Goal: Task Accomplishment & Management: Use online tool/utility

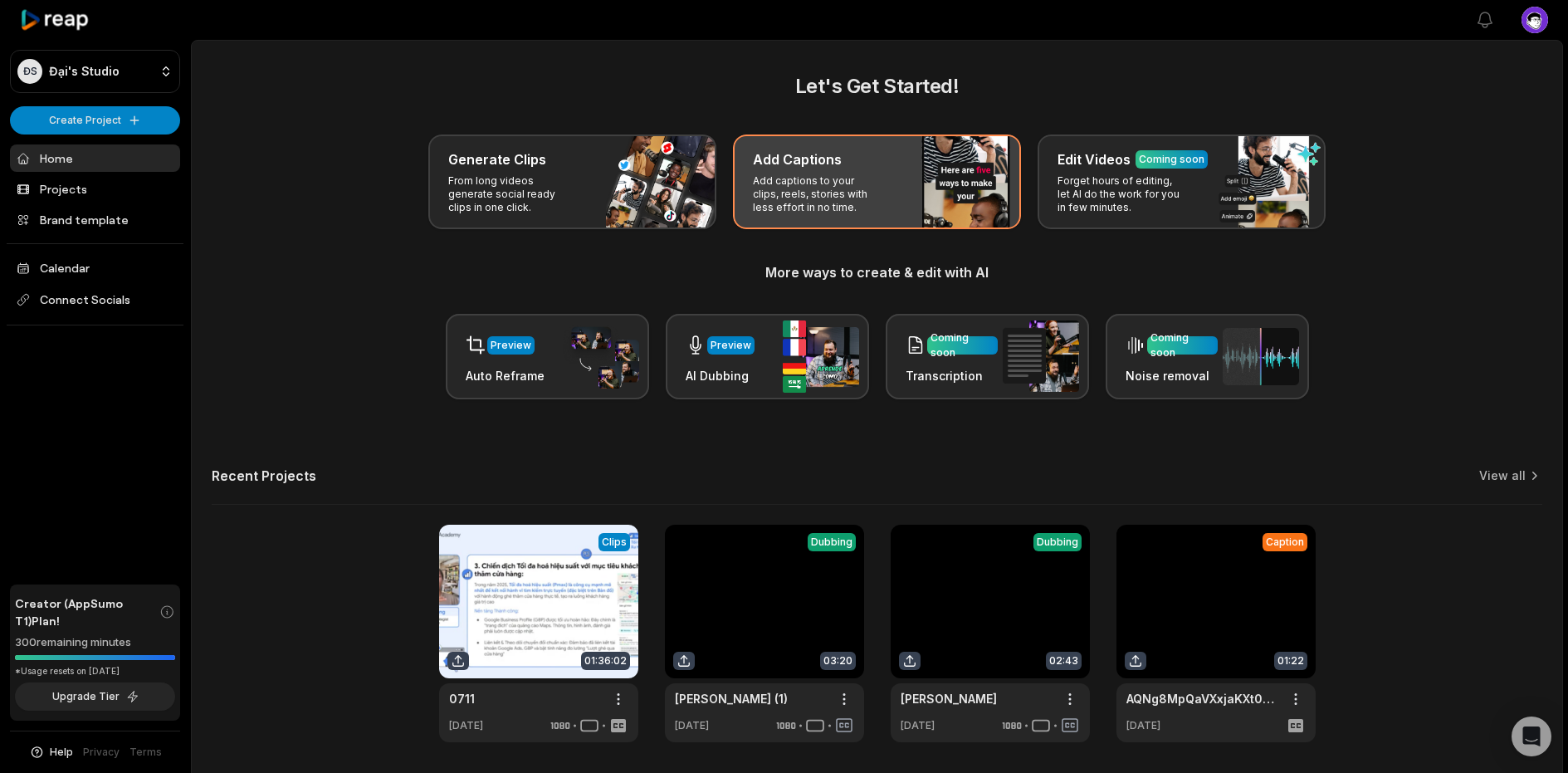
click at [804, 179] on p "Add captions to your clips, reels, stories with less effort in no time." at bounding box center [816, 194] width 129 height 39
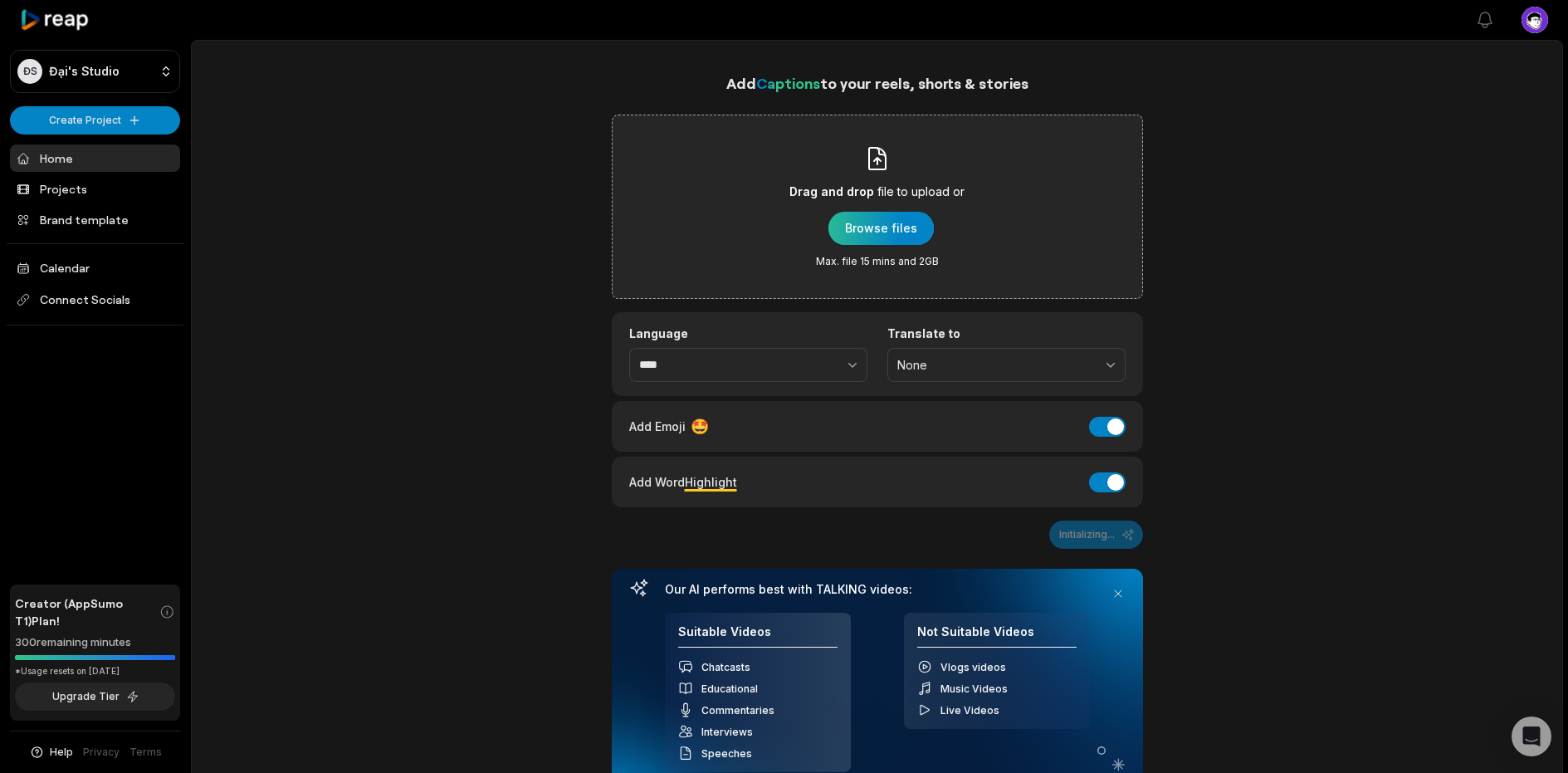
click at [874, 225] on div "button" at bounding box center [881, 227] width 105 height 33
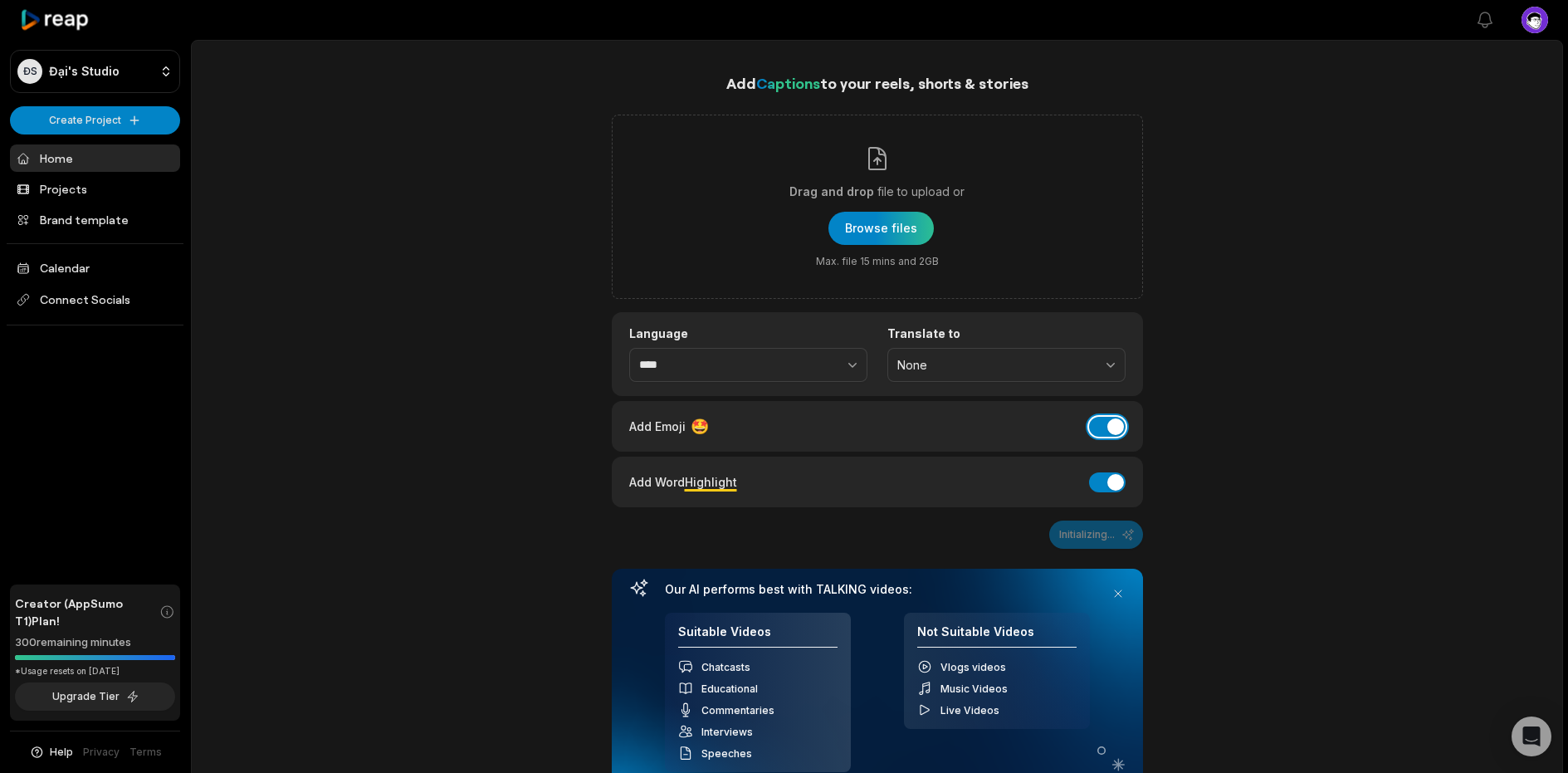
click at [1100, 419] on button "Add Emoji" at bounding box center [1107, 426] width 37 height 20
click at [1100, 424] on button "Add Emoji" at bounding box center [1107, 426] width 37 height 20
click at [1014, 351] on button "None" at bounding box center [1007, 364] width 239 height 35
click at [713, 383] on div "Language **** Translate to None None English" at bounding box center [877, 353] width 532 height 84
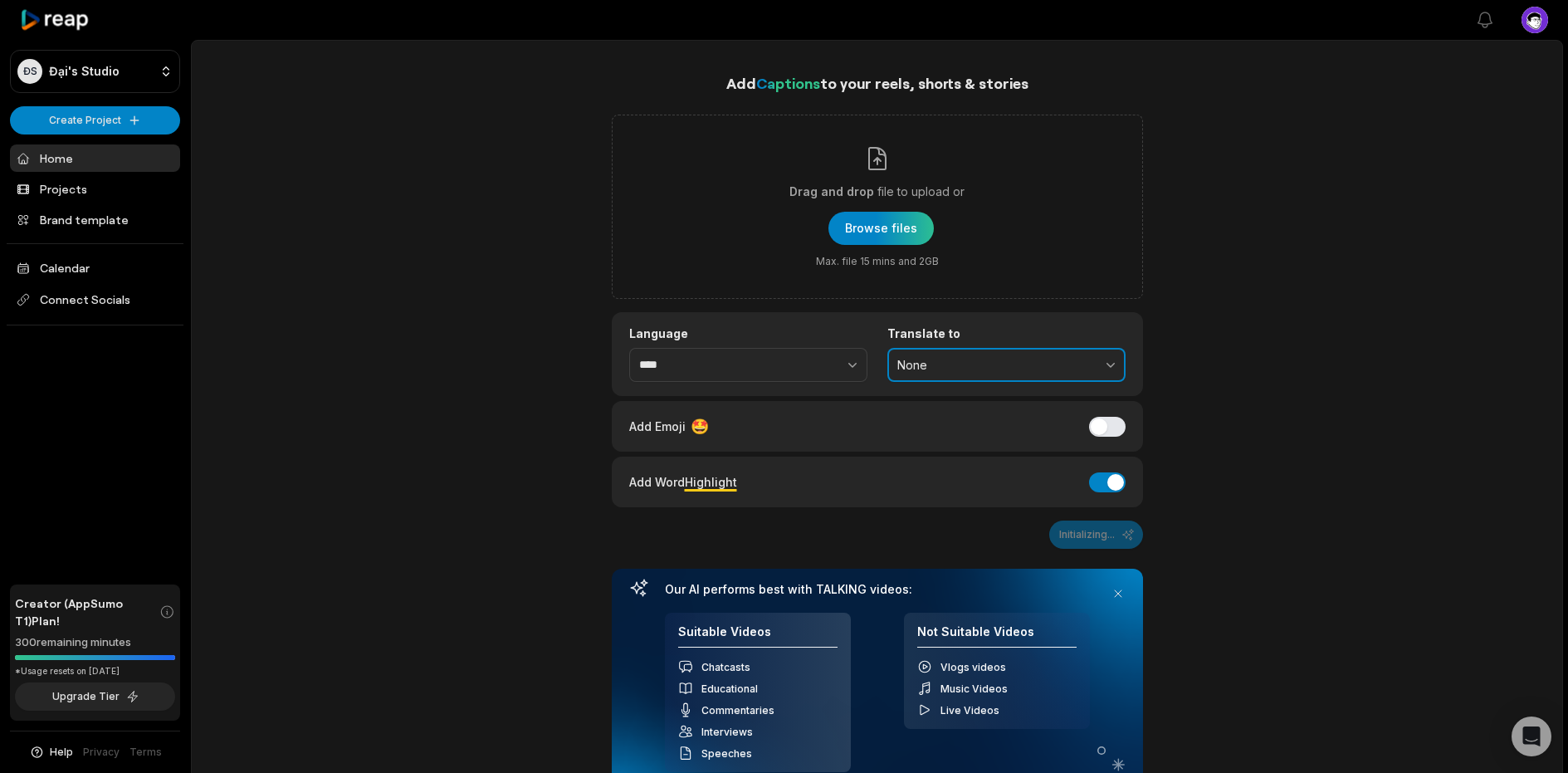
click at [919, 365] on span "None" at bounding box center [995, 365] width 195 height 15
click at [914, 428] on p "English" at bounding box center [1006, 433] width 217 height 18
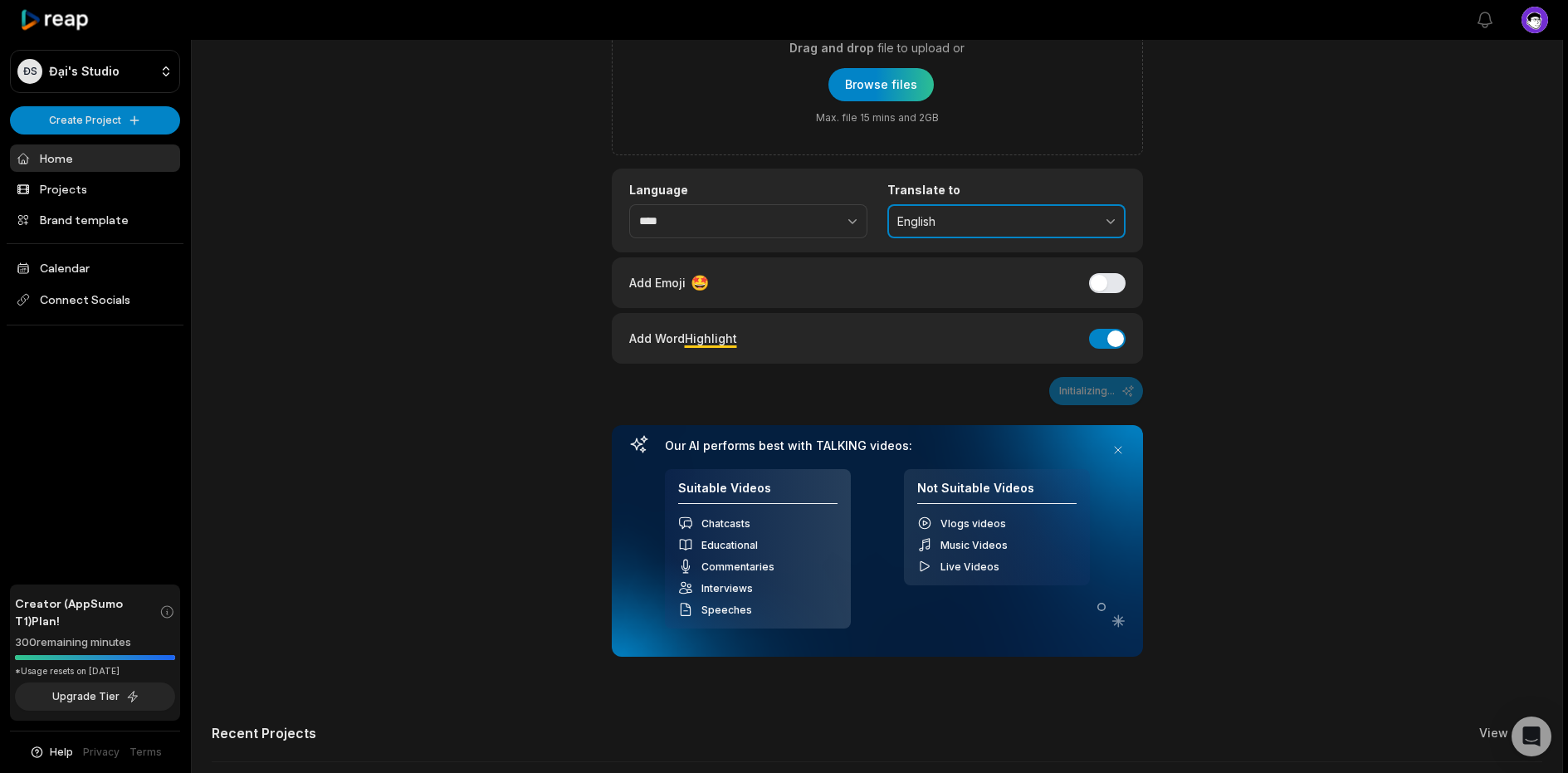
scroll to position [145, 0]
click at [753, 224] on input "****" at bounding box center [749, 220] width 239 height 35
click at [954, 218] on span "English" at bounding box center [995, 221] width 195 height 15
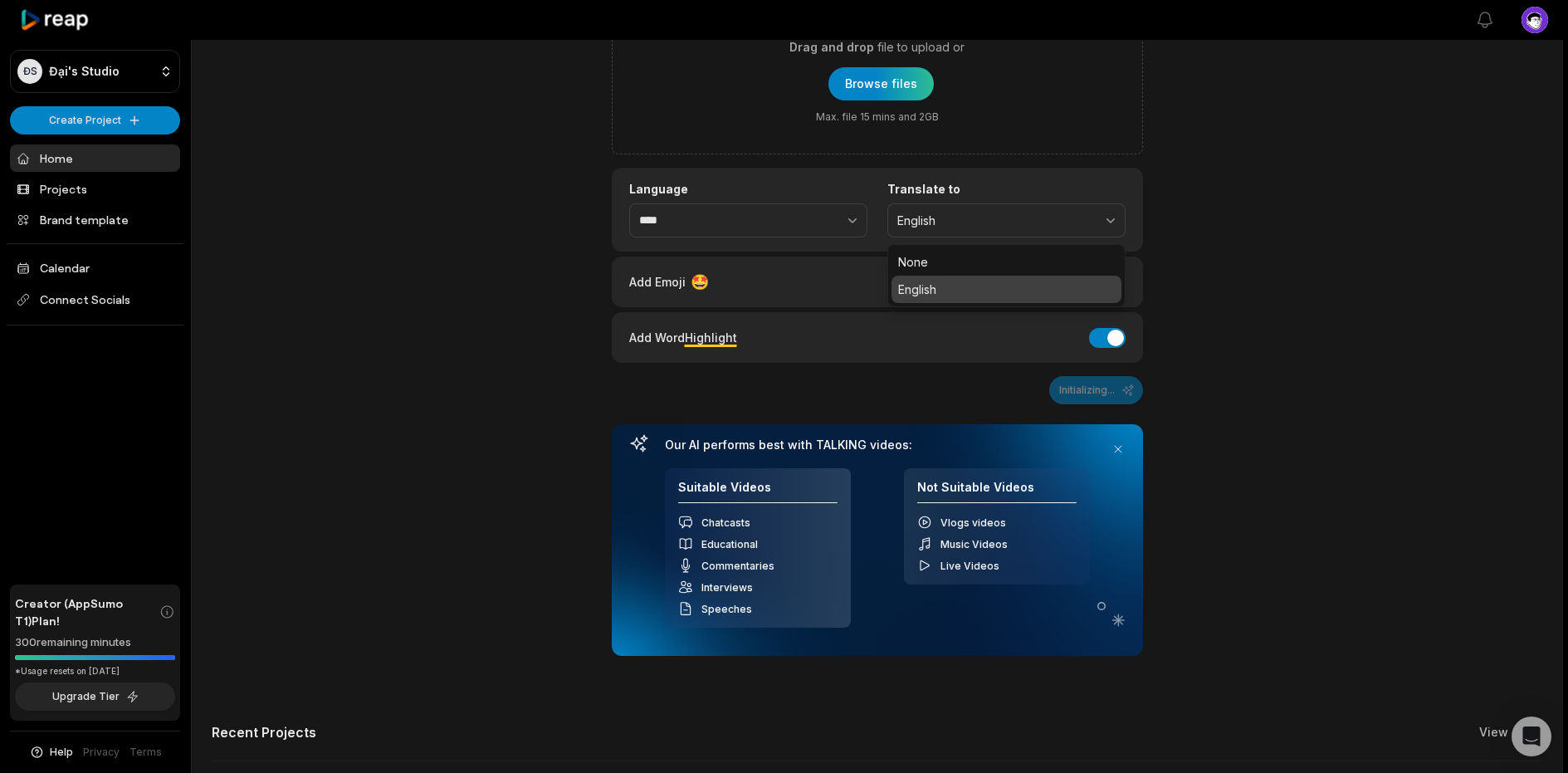
click at [907, 296] on p "English" at bounding box center [1006, 289] width 217 height 18
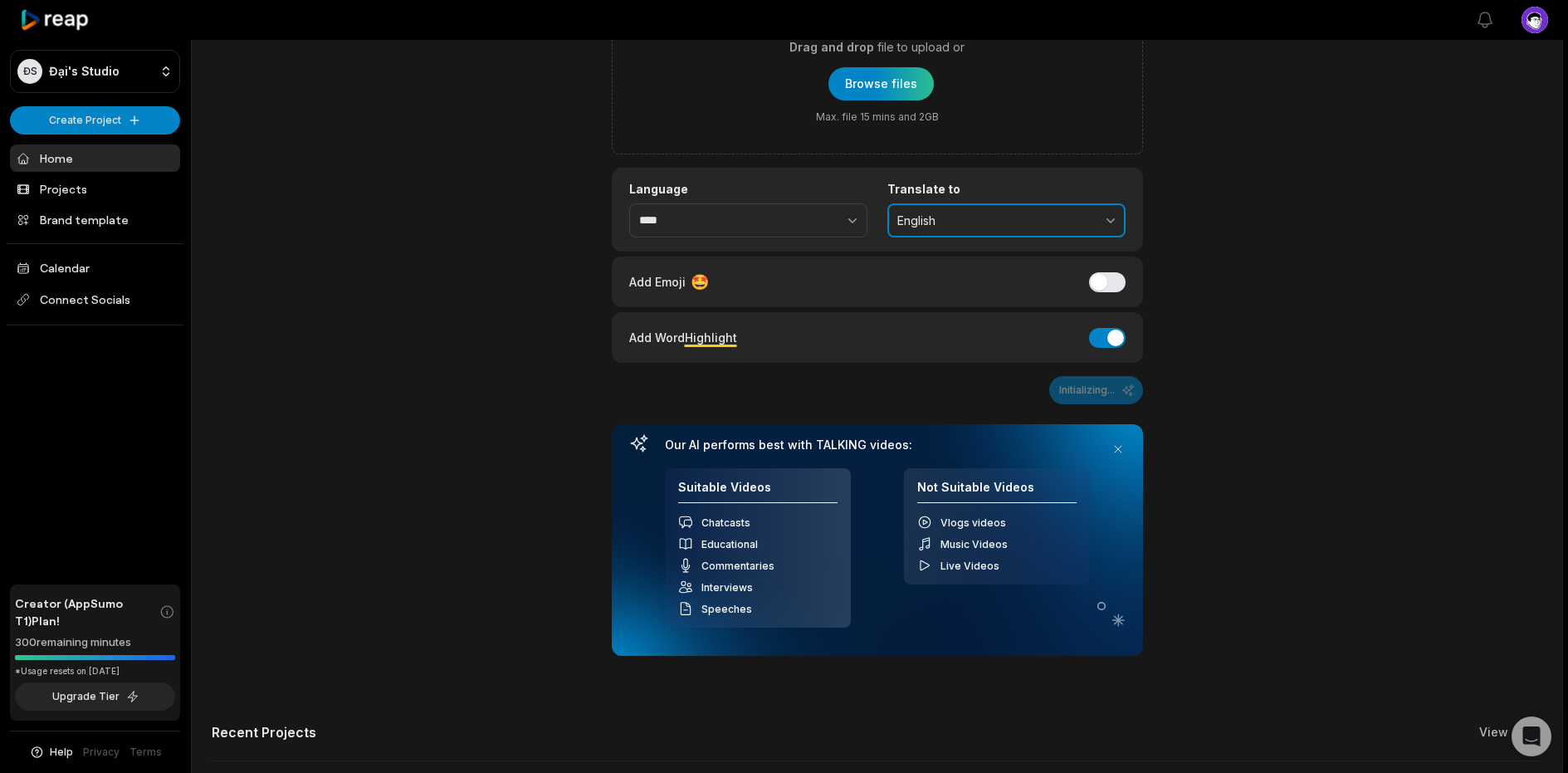
click at [951, 216] on span "English" at bounding box center [995, 221] width 195 height 15
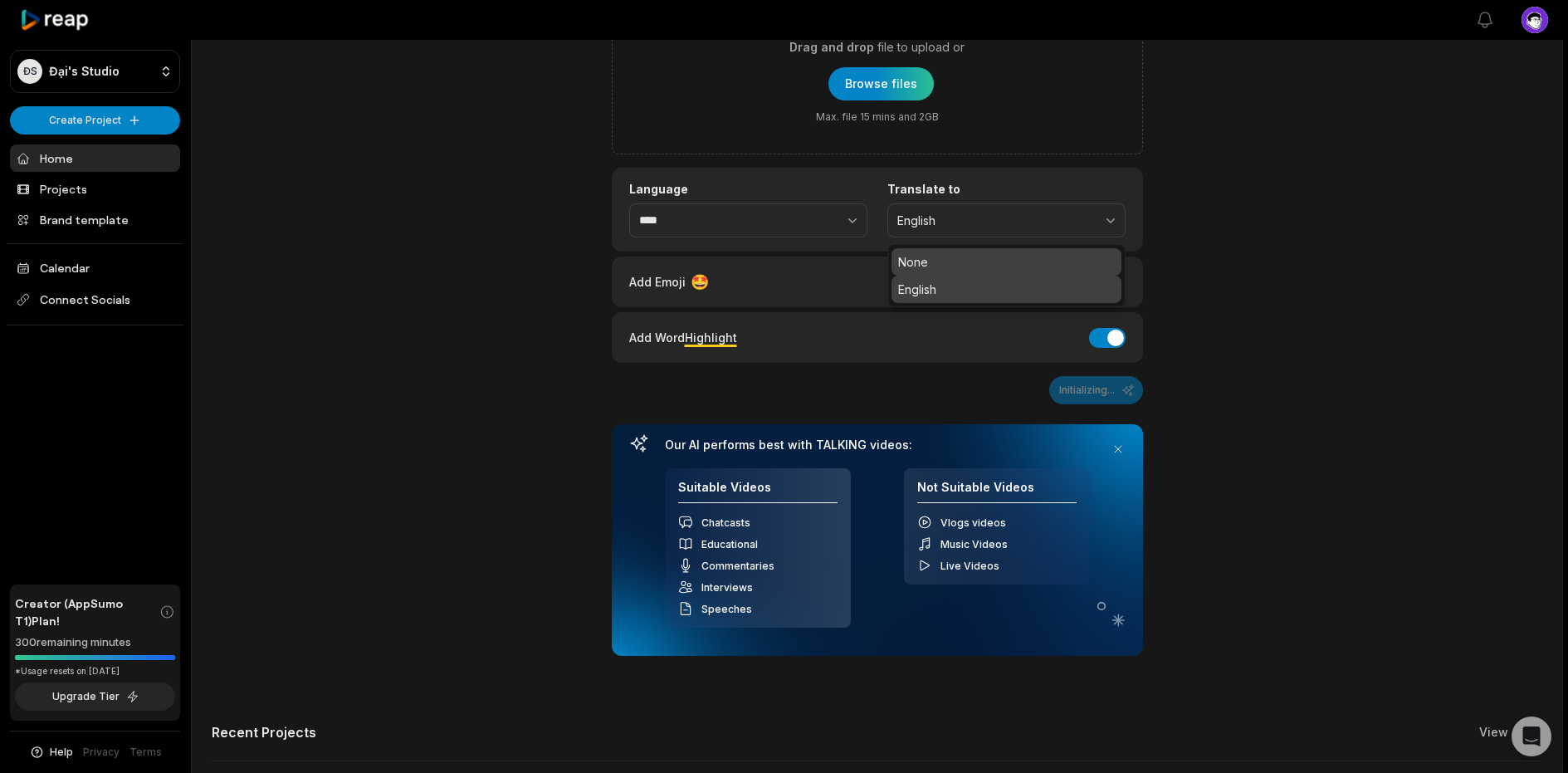
click at [923, 263] on p "None" at bounding box center [1006, 262] width 217 height 18
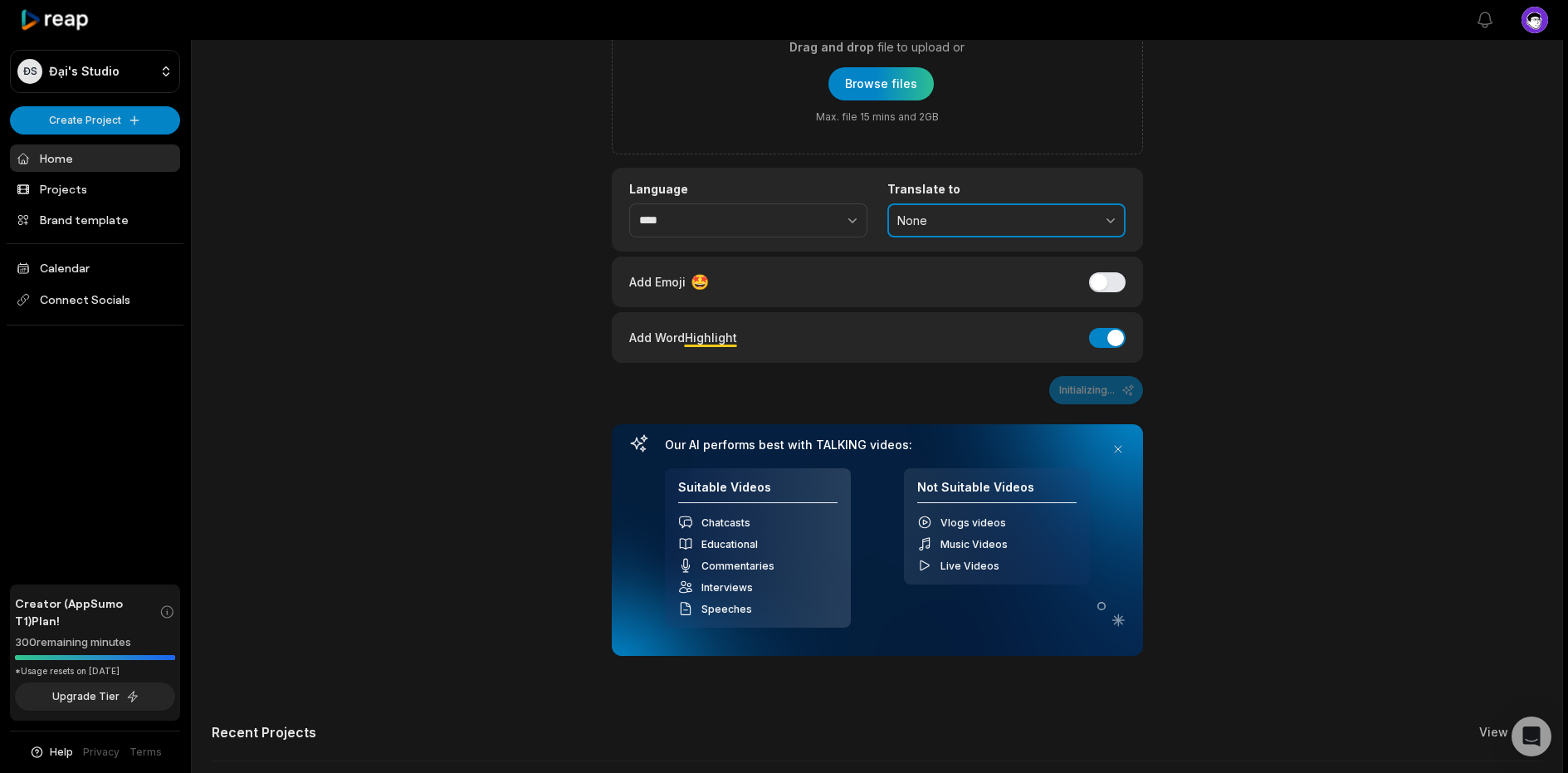
click at [1002, 227] on button "None" at bounding box center [1007, 220] width 239 height 35
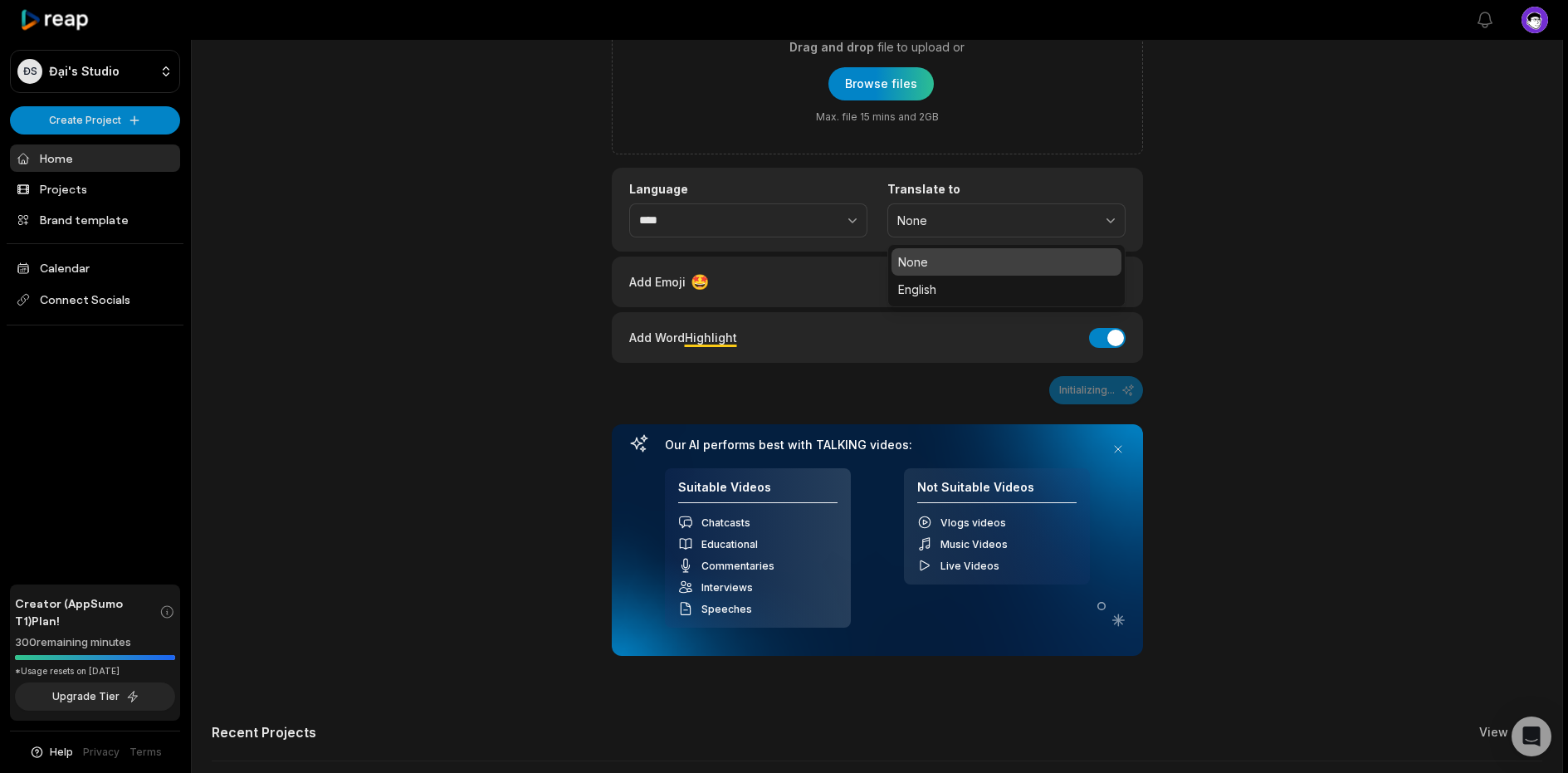
click at [1224, 251] on div "Add Captions to your reels, shorts & stories Drag and drop file to upload or Br…" at bounding box center [877, 462] width 1371 height 1072
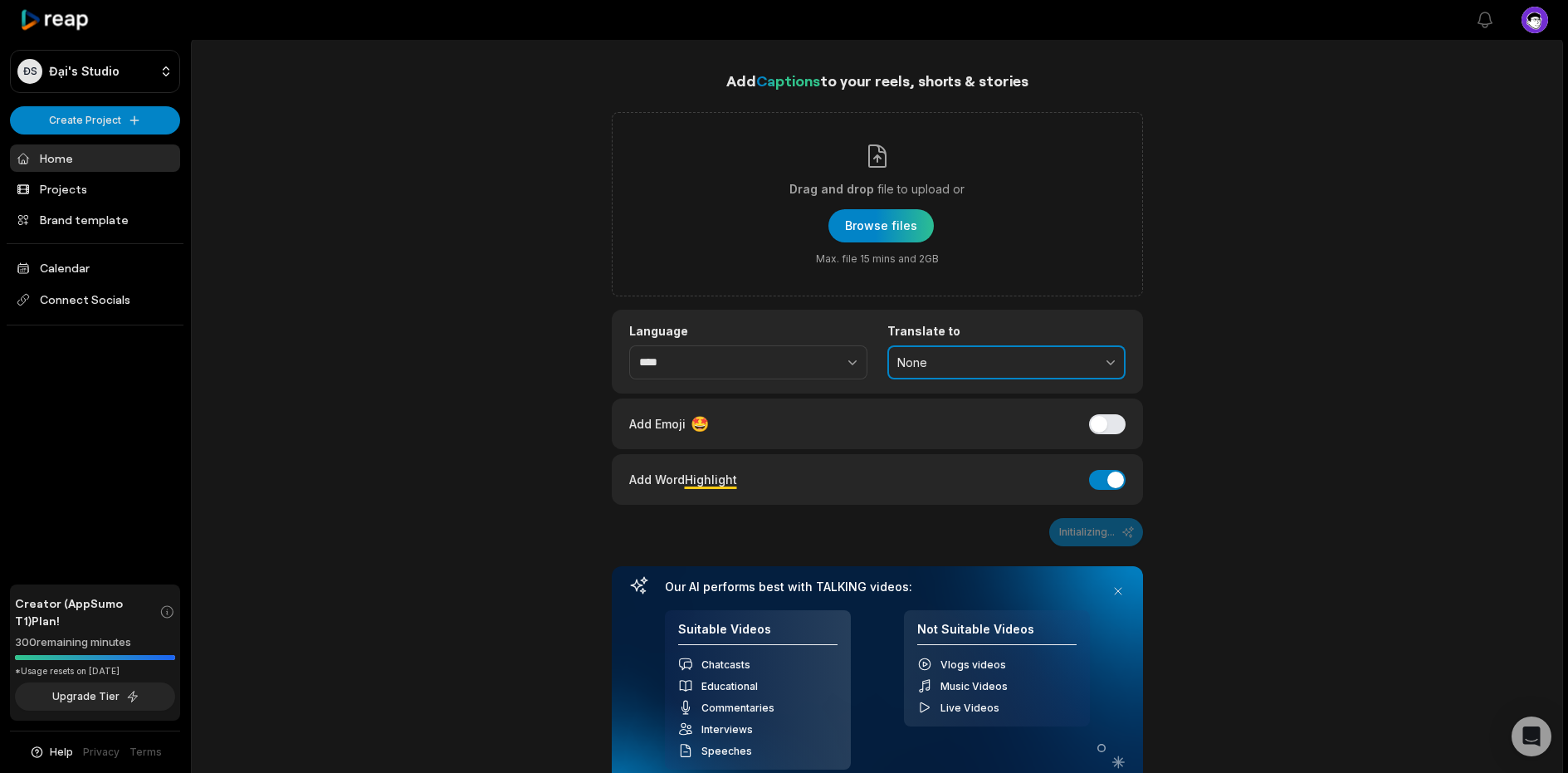
scroll to position [0, 0]
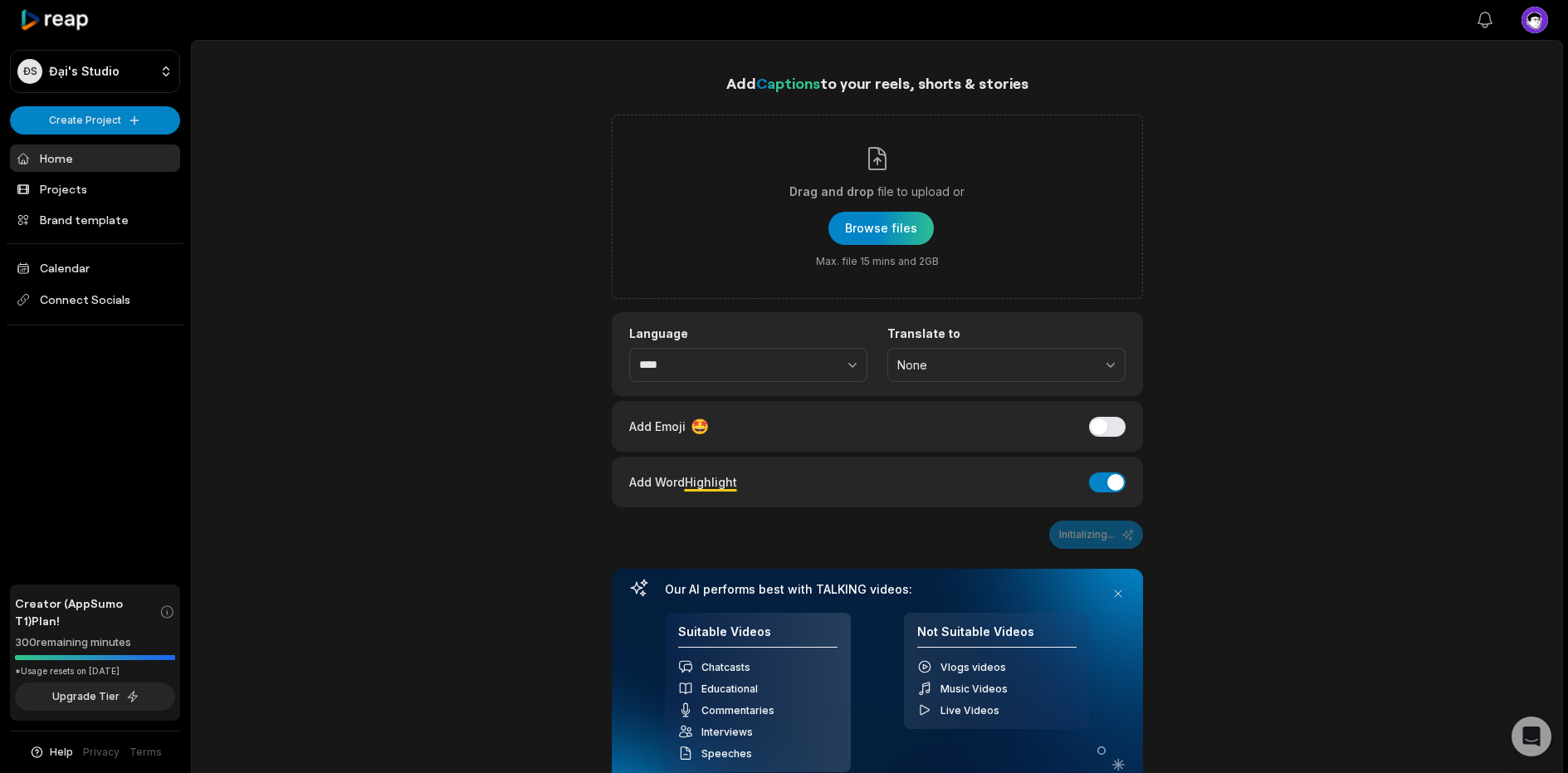
click at [1475, 29] on icon "button" at bounding box center [1484, 20] width 20 height 20
click at [1488, 25] on icon "button" at bounding box center [1484, 20] width 20 height 20
click at [1480, 12] on icon "button" at bounding box center [1484, 20] width 20 height 20
click at [54, 164] on link "Home" at bounding box center [95, 158] width 170 height 27
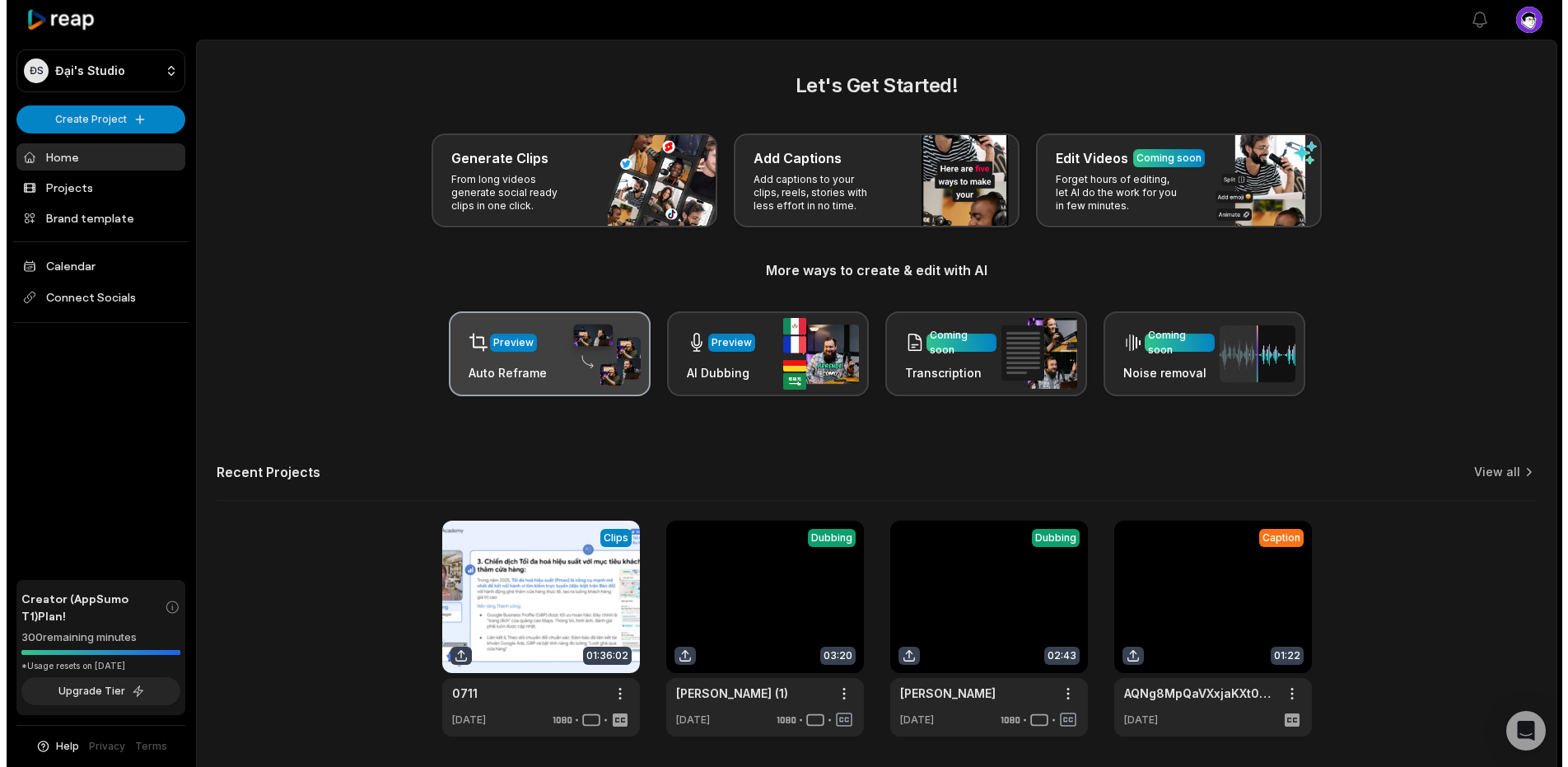
scroll to position [55, 0]
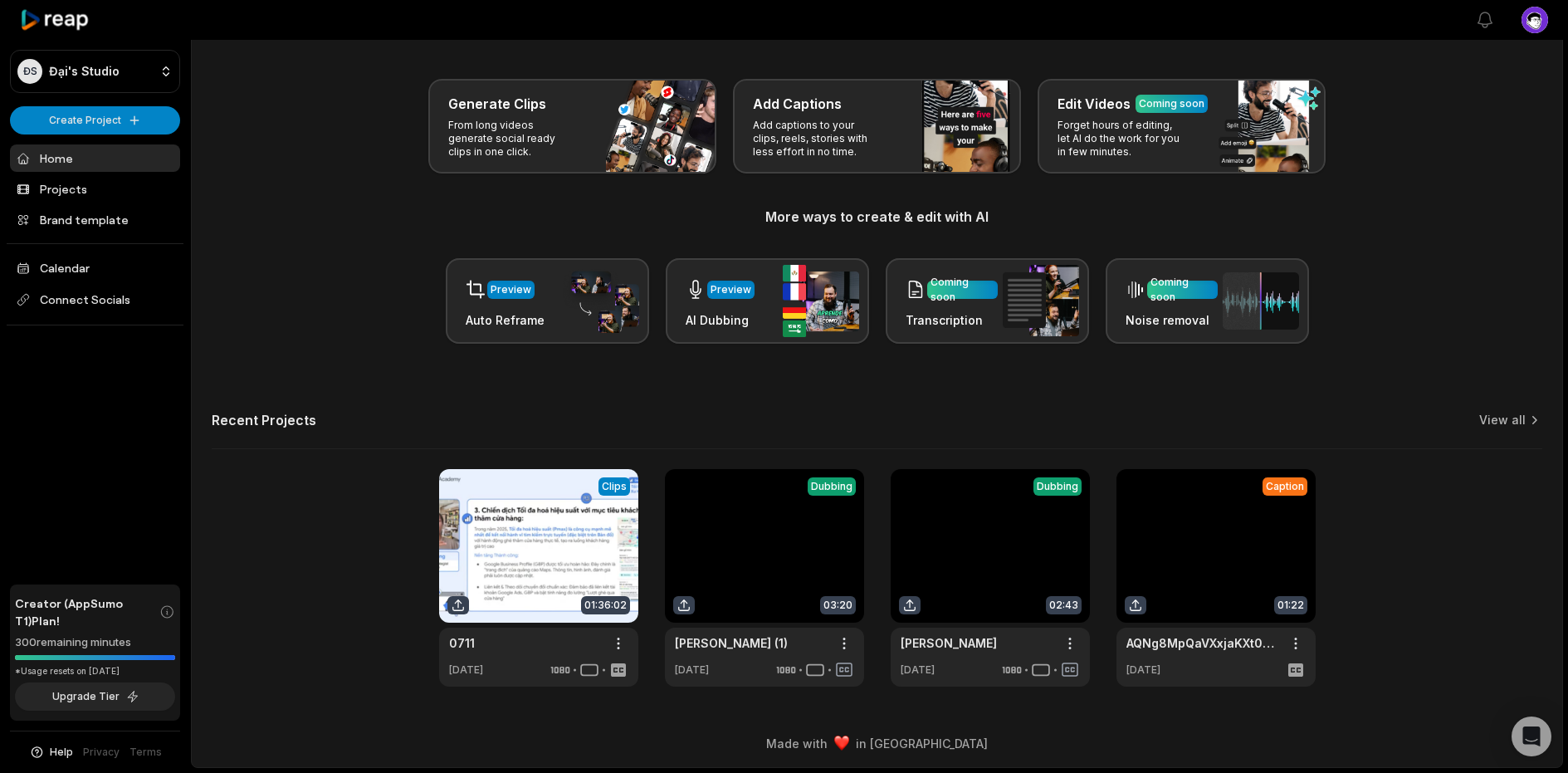
click at [262, 274] on div "Preview Auto Reframe Preview AI Dubbing Coming soon Transcription Coming soon N…" at bounding box center [877, 301] width 1331 height 85
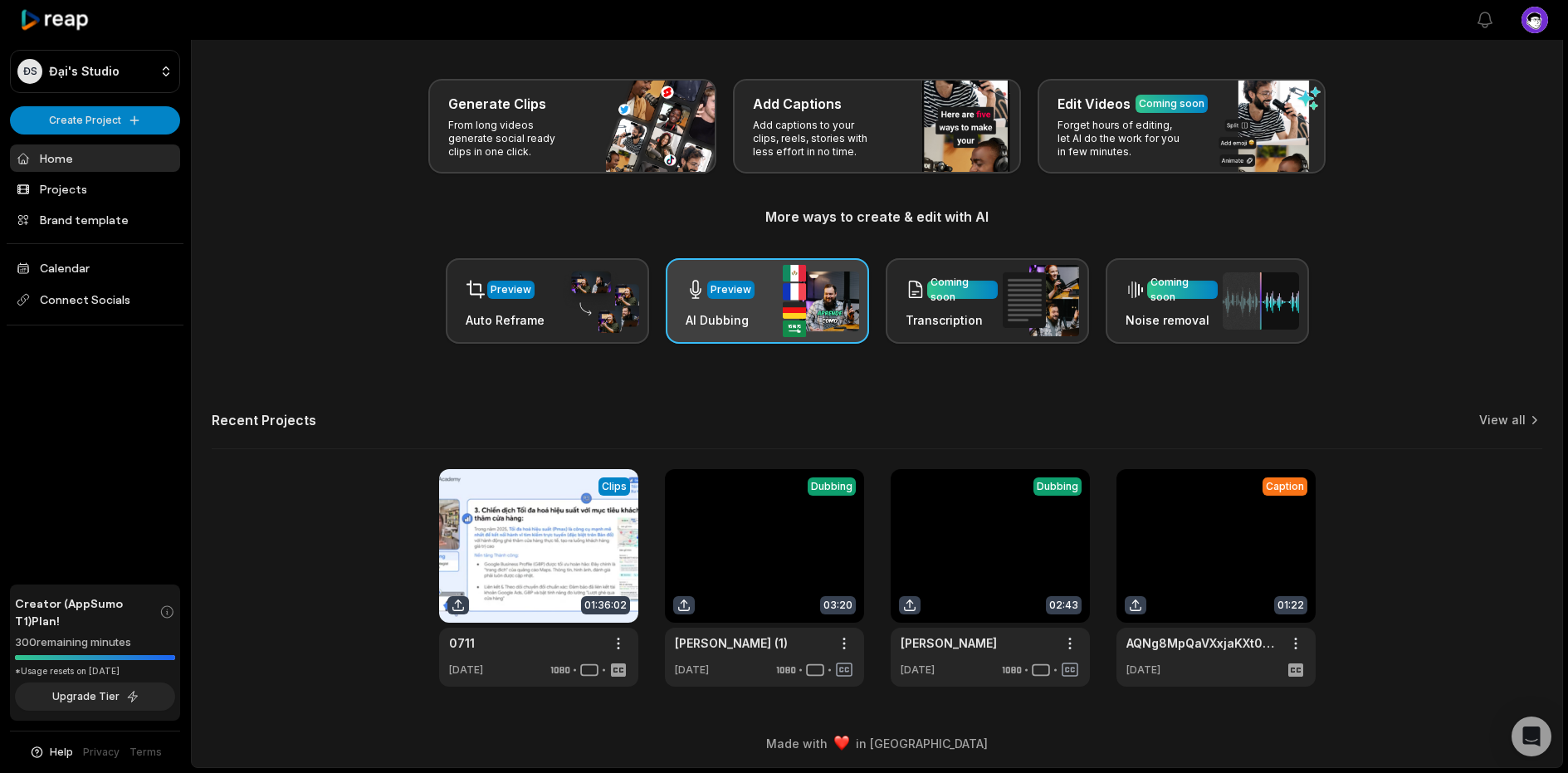
click at [753, 317] on div "Preview AI Dubbing" at bounding box center [768, 301] width 203 height 85
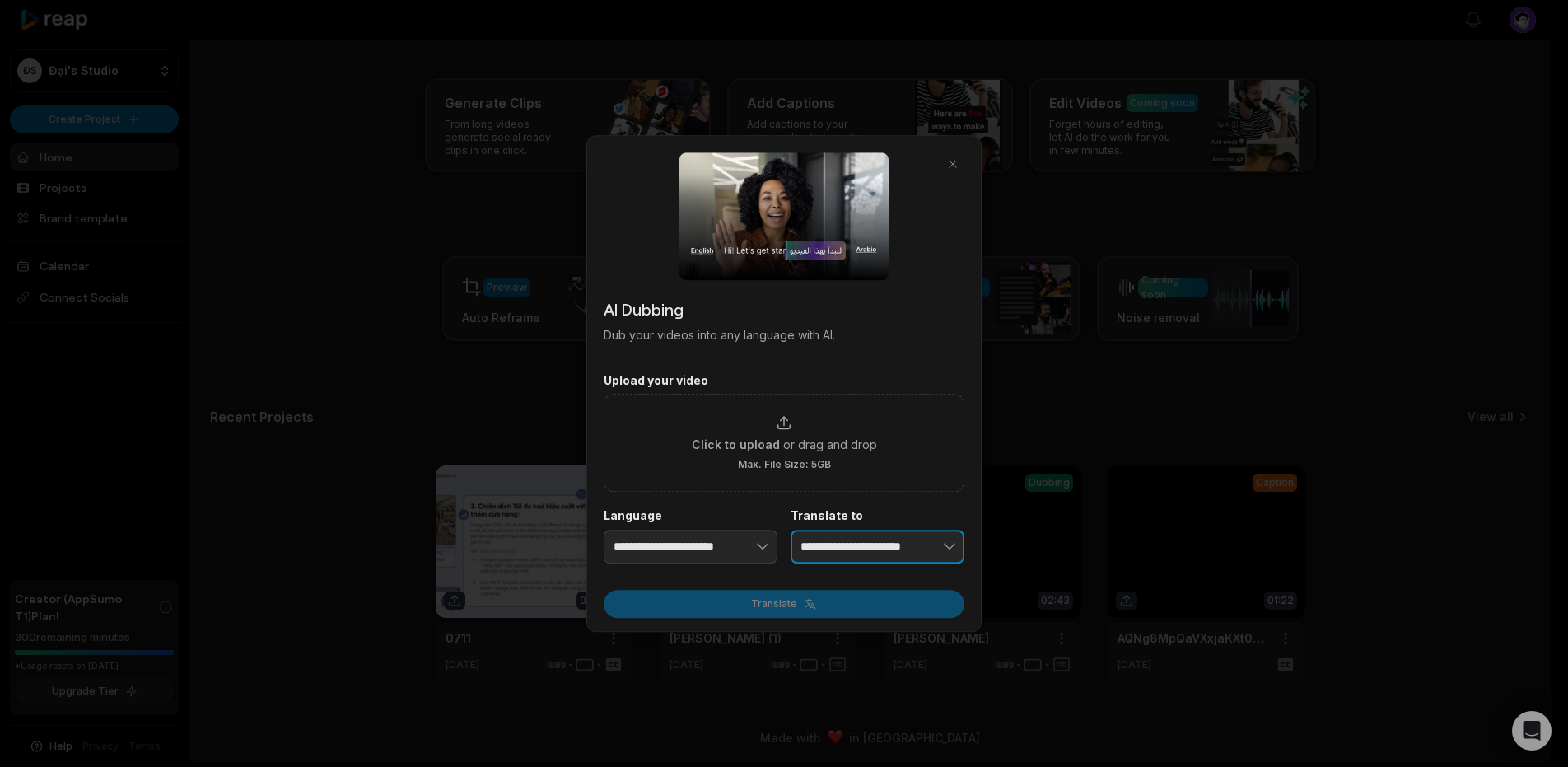
click at [838, 541] on input "**********" at bounding box center [877, 546] width 173 height 34
type input "**********"
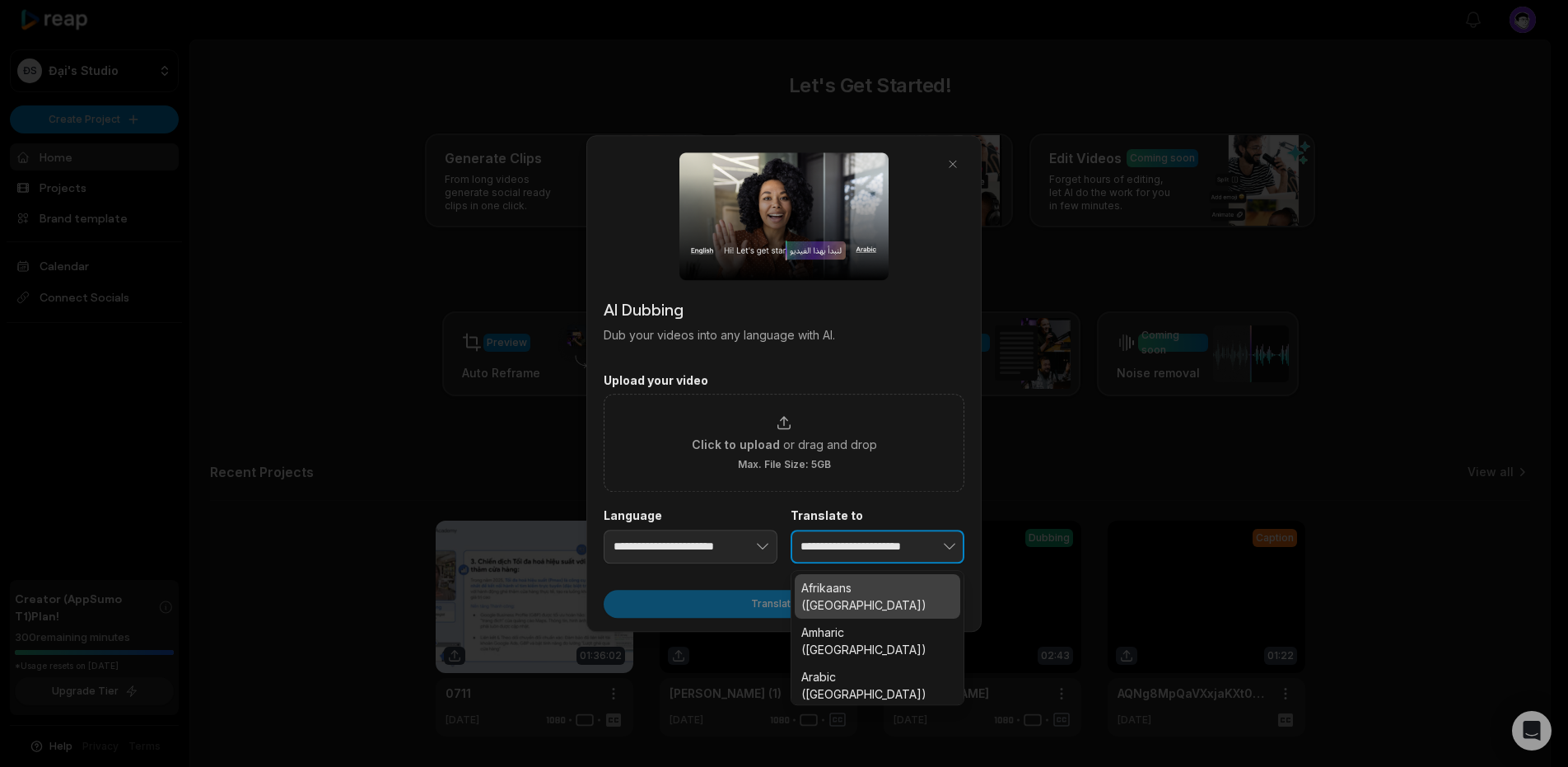
scroll to position [0, 0]
click at [944, 552] on icon "button" at bounding box center [950, 547] width 17 height 17
click at [761, 523] on div "**********" at bounding box center [784, 535] width 361 height 55
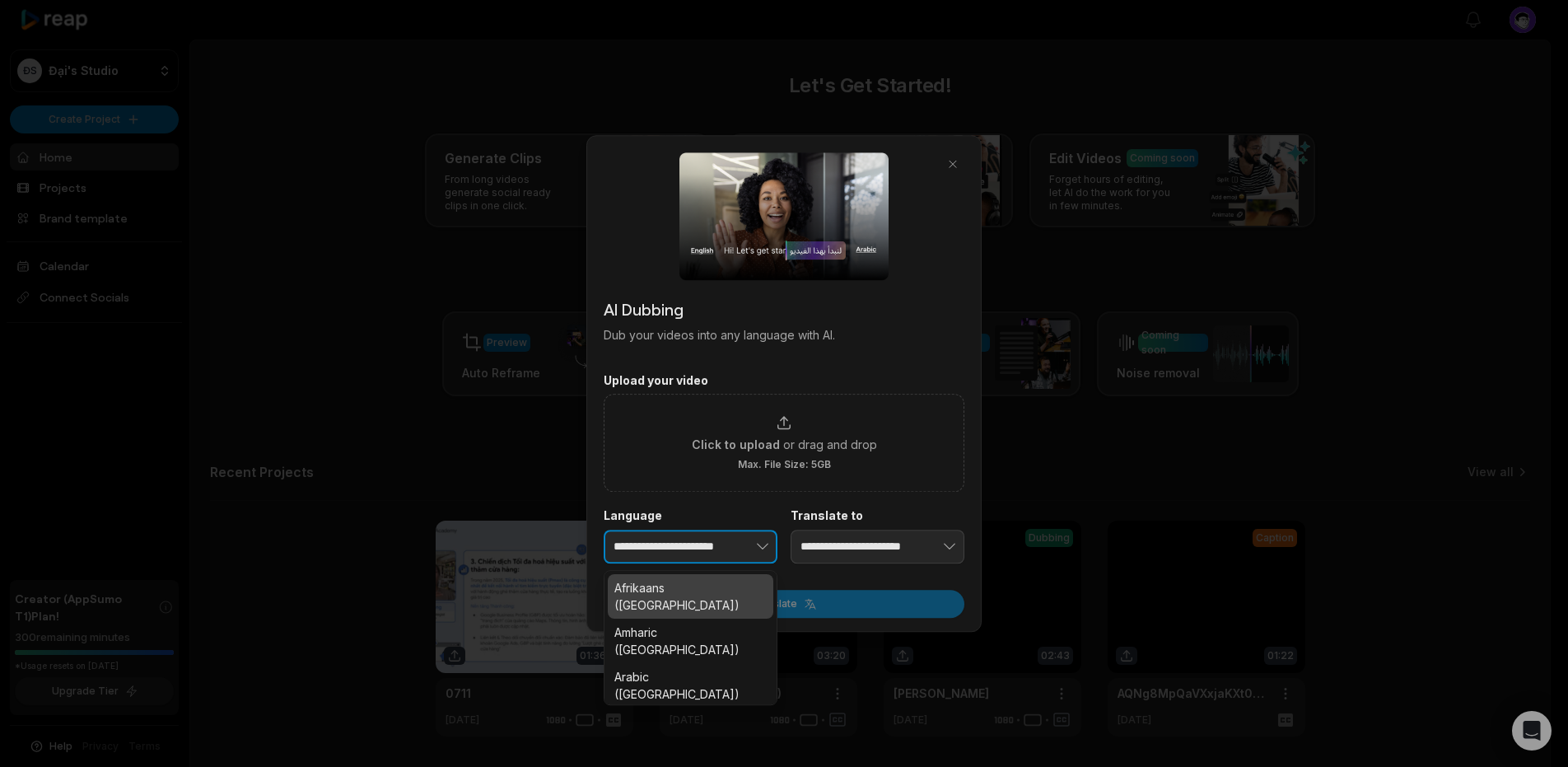
click at [758, 545] on icon "button" at bounding box center [763, 547] width 17 height 17
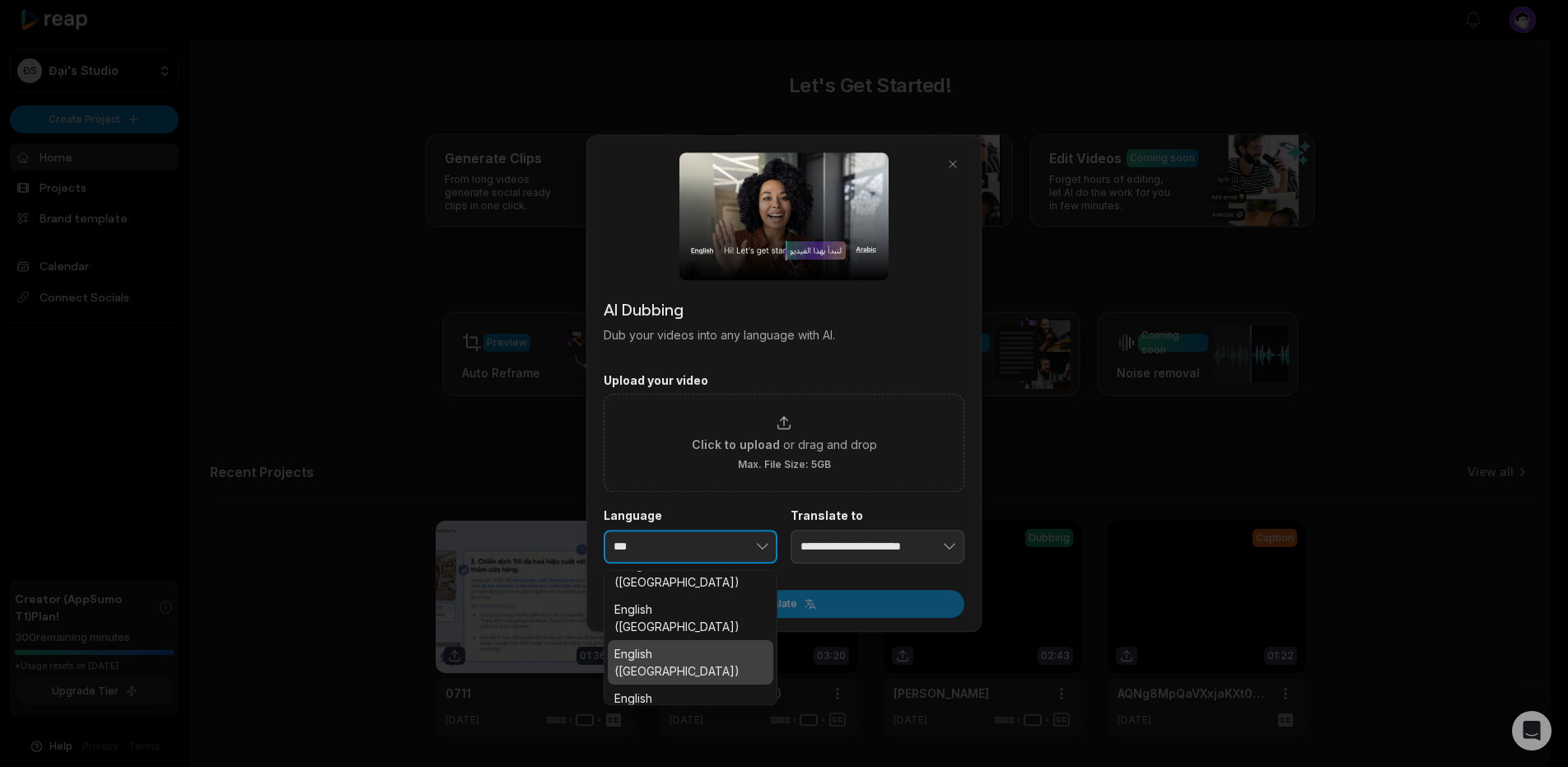
scroll to position [29, 0]
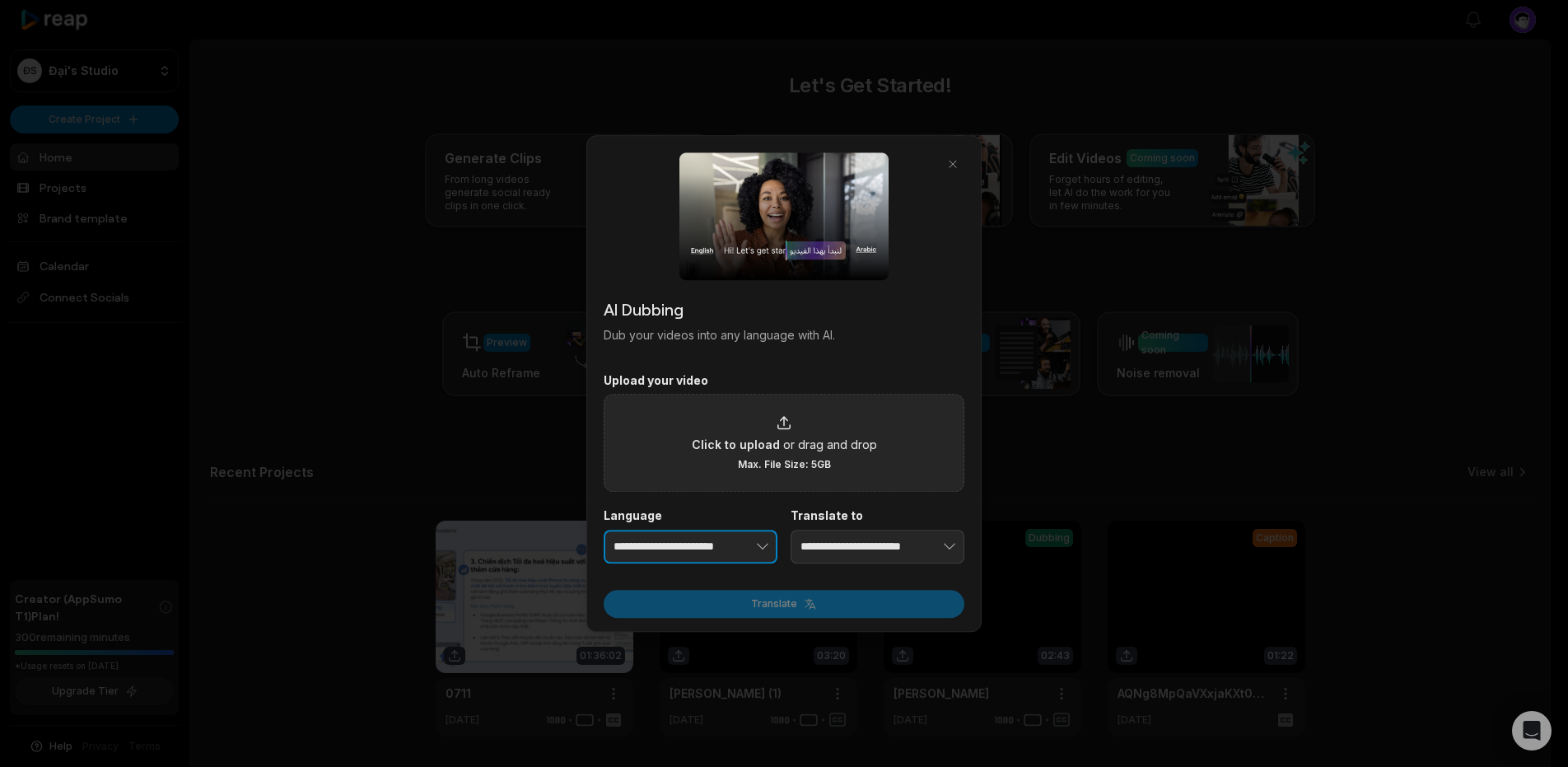
drag, startPoint x: 697, startPoint y: 637, endPoint x: 884, endPoint y: 482, distance: 242.9
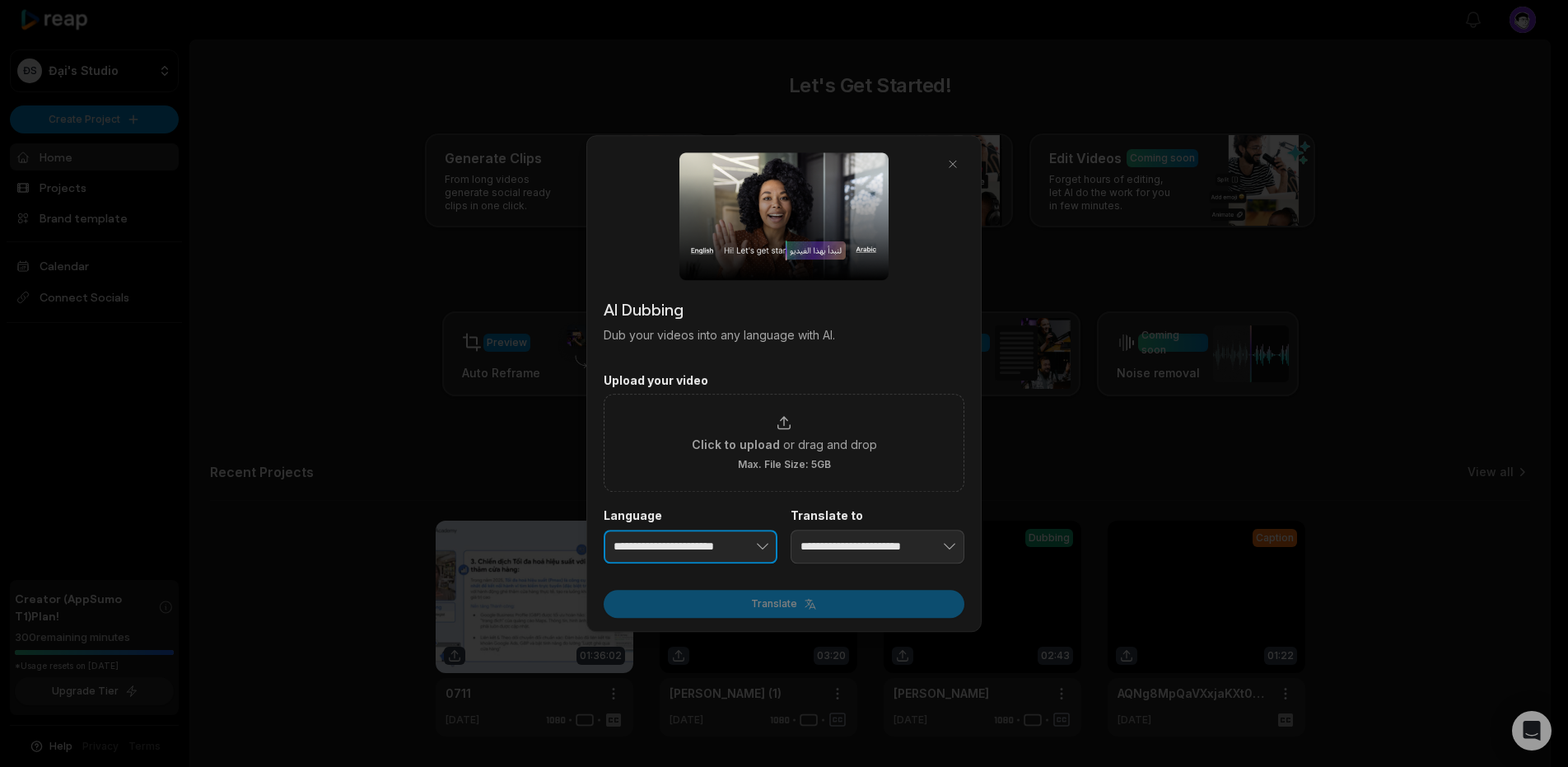
type input "**********"
click at [882, 555] on input "**********" at bounding box center [877, 546] width 173 height 34
click at [955, 541] on icon "button" at bounding box center [950, 547] width 17 height 17
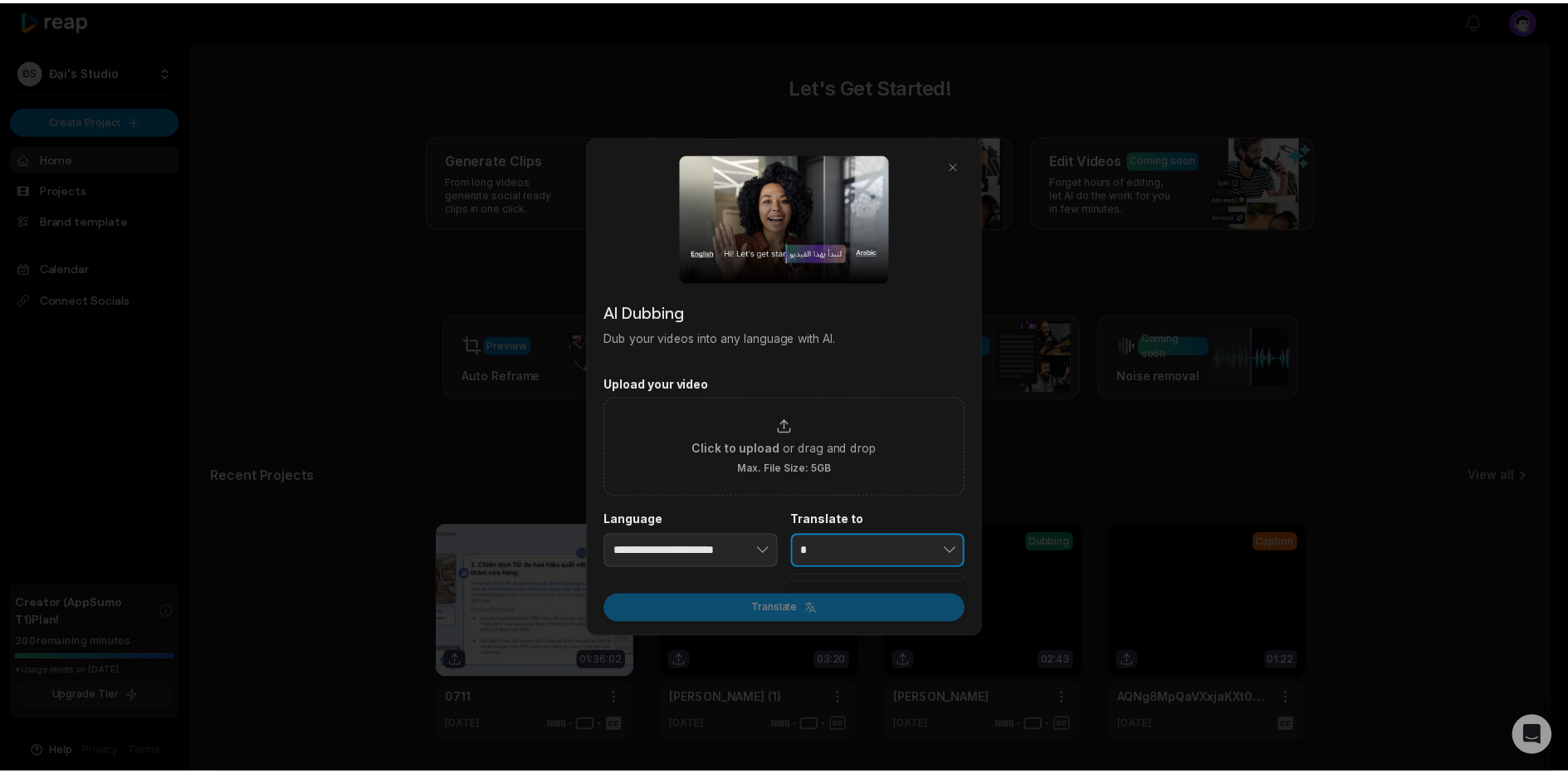
scroll to position [0, 0]
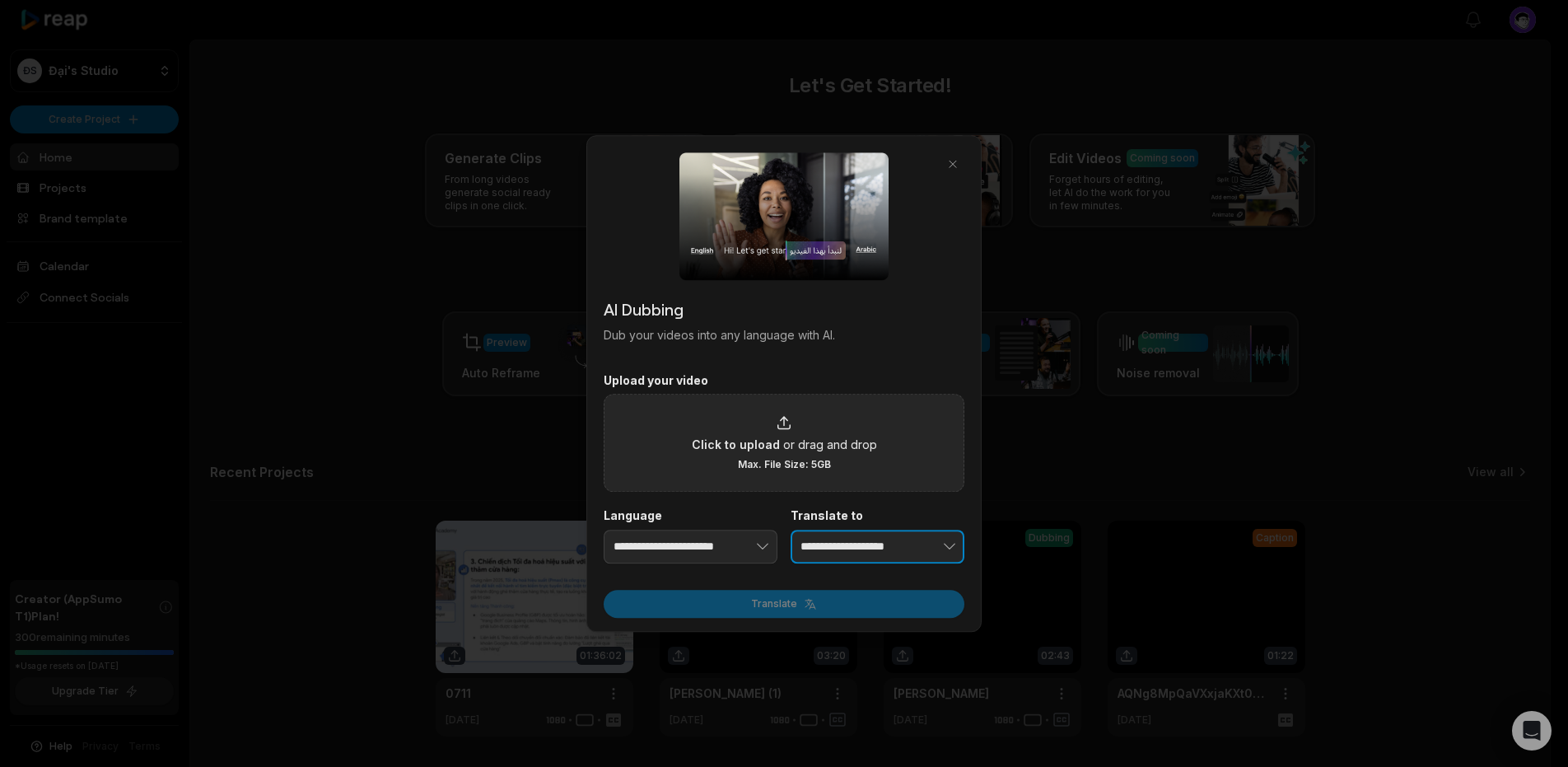
type input "**********"
click at [787, 450] on span "or drag and drop" at bounding box center [830, 444] width 94 height 18
click at [0, 0] on input "Click to upload or drag and drop Max. File Size: 5GB" at bounding box center [0, 0] width 0 height 0
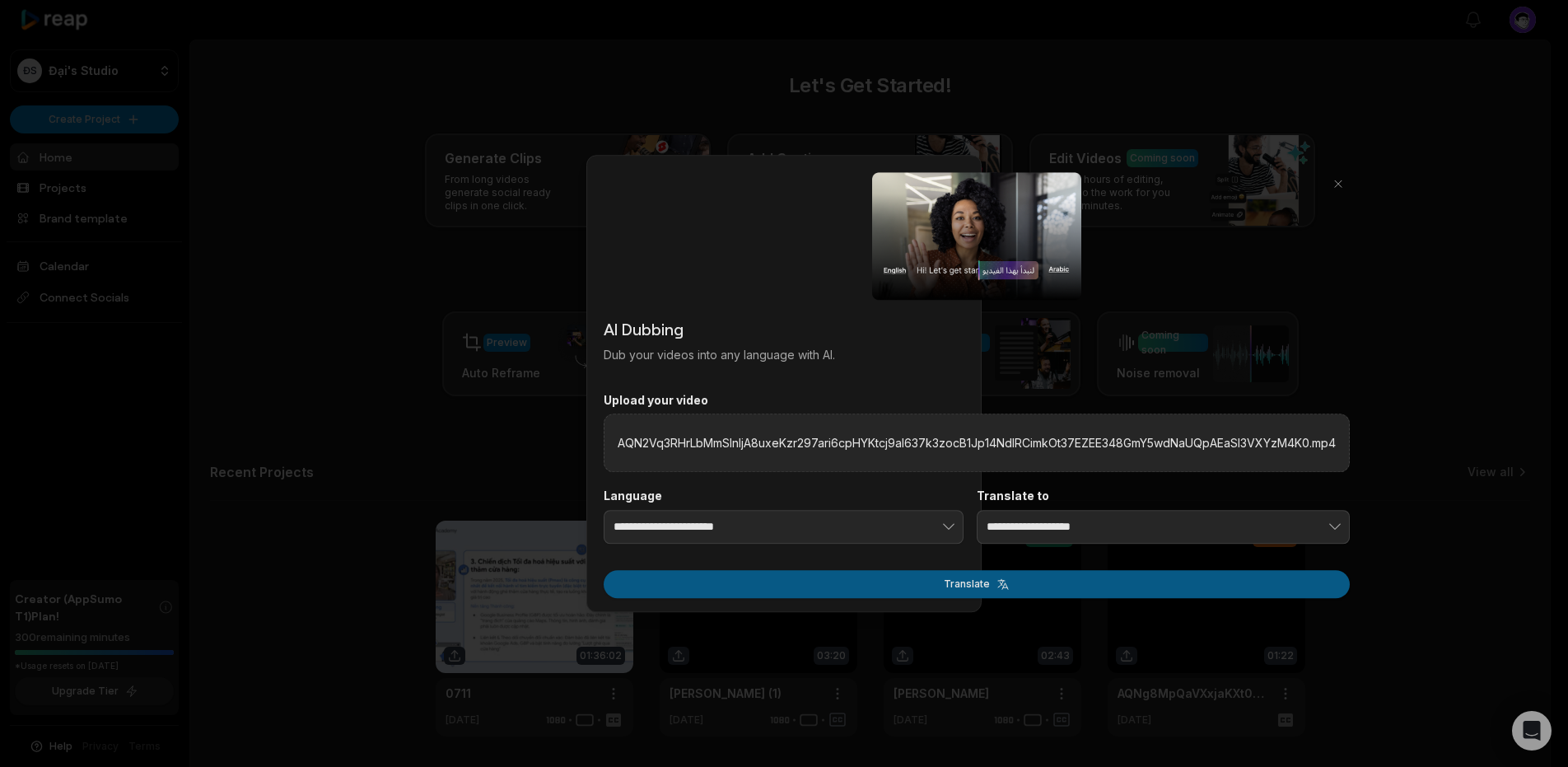
click at [853, 579] on button "Translate" at bounding box center [977, 583] width 747 height 28
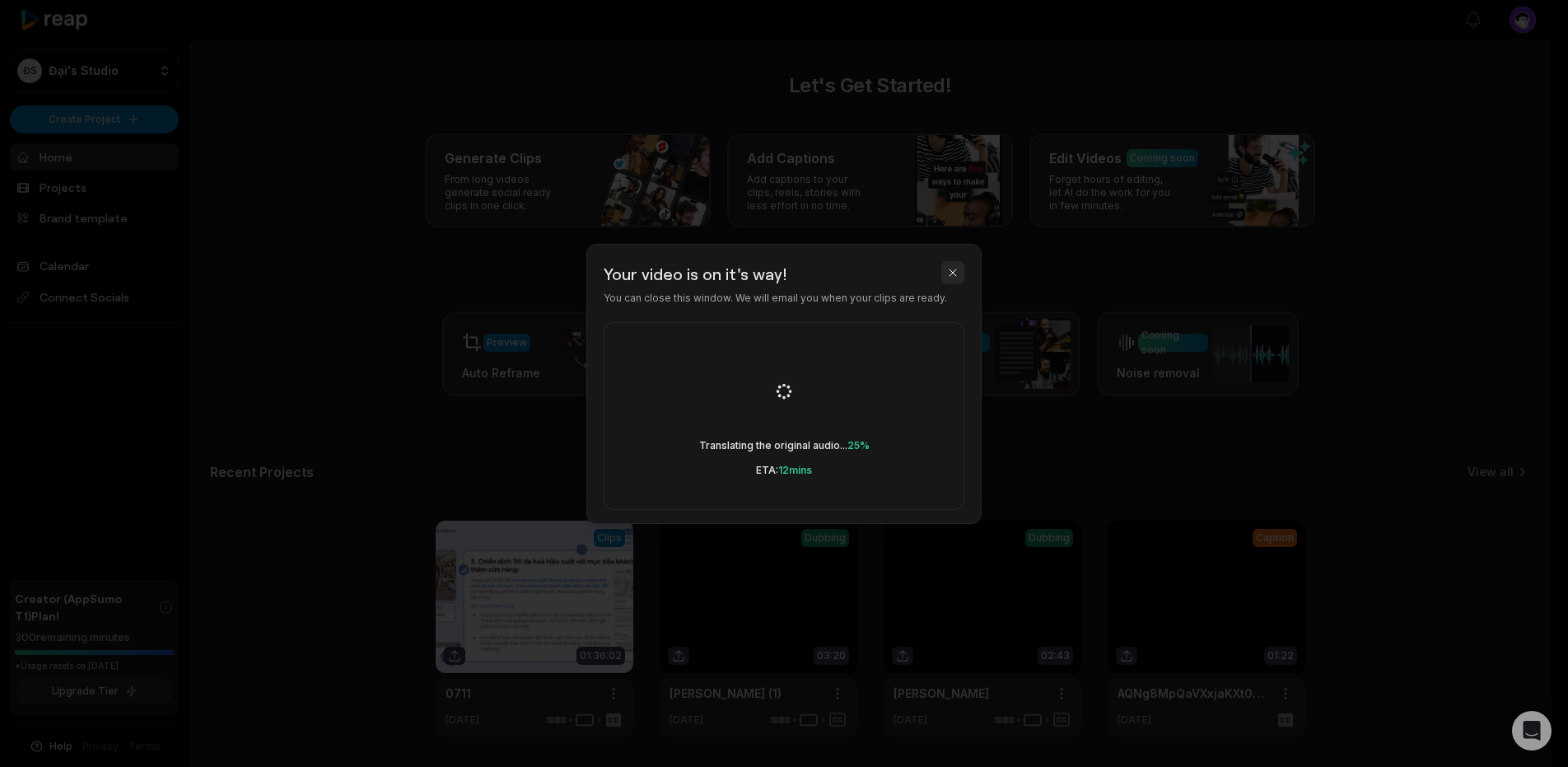
click at [956, 273] on button "button" at bounding box center [953, 272] width 23 height 23
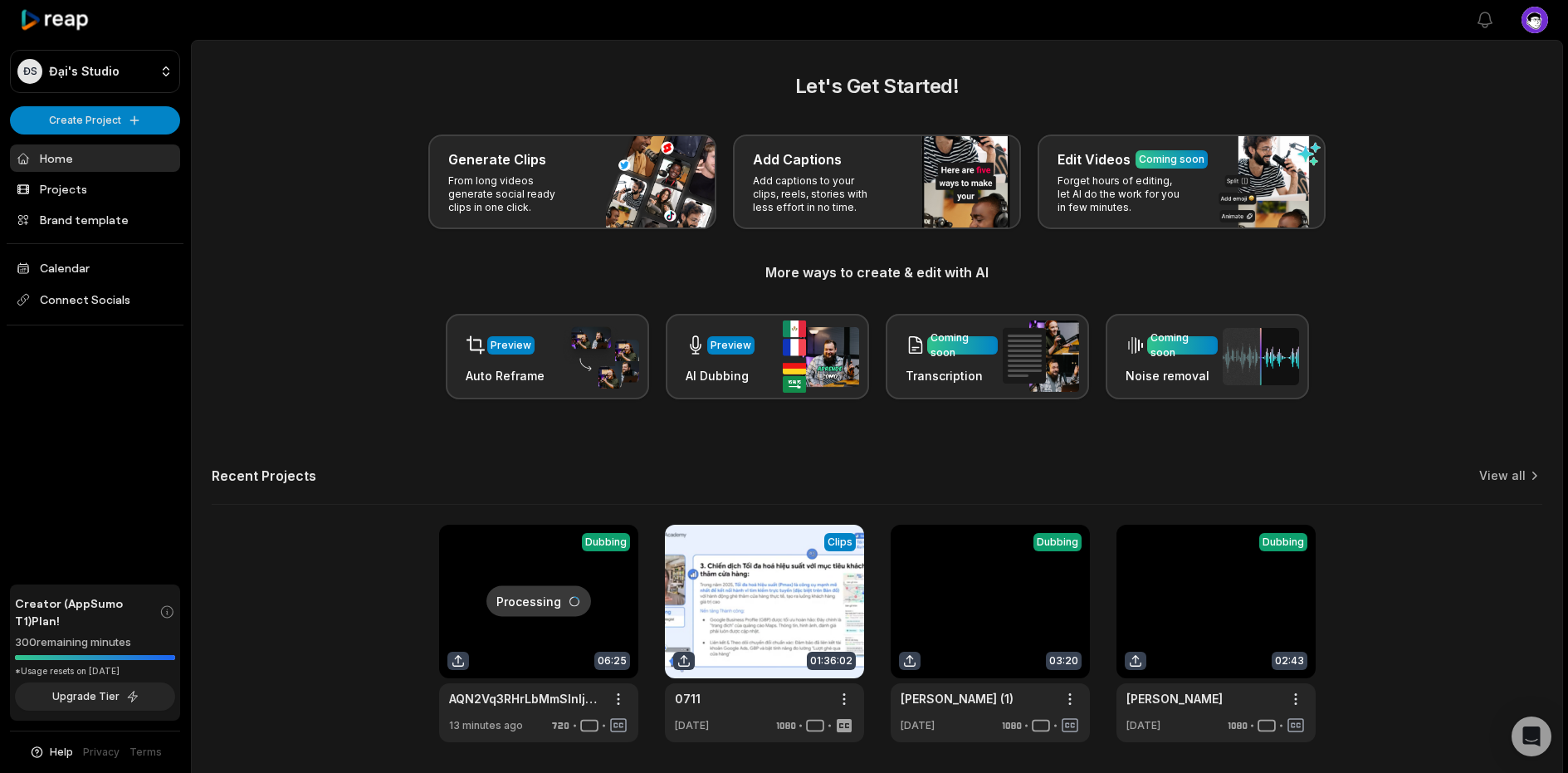
click at [504, 617] on link at bounding box center [538, 633] width 199 height 218
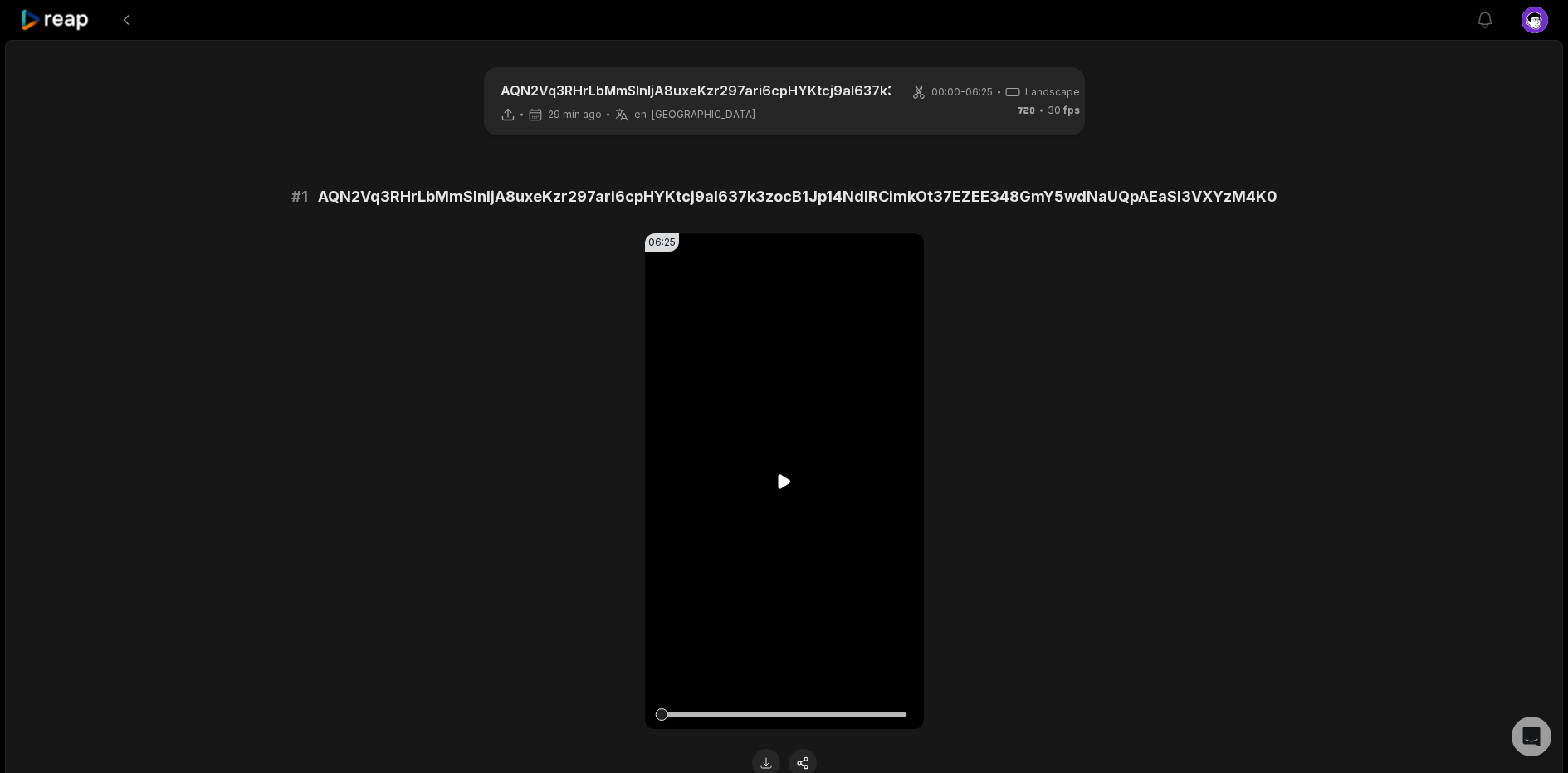
scroll to position [63, 0]
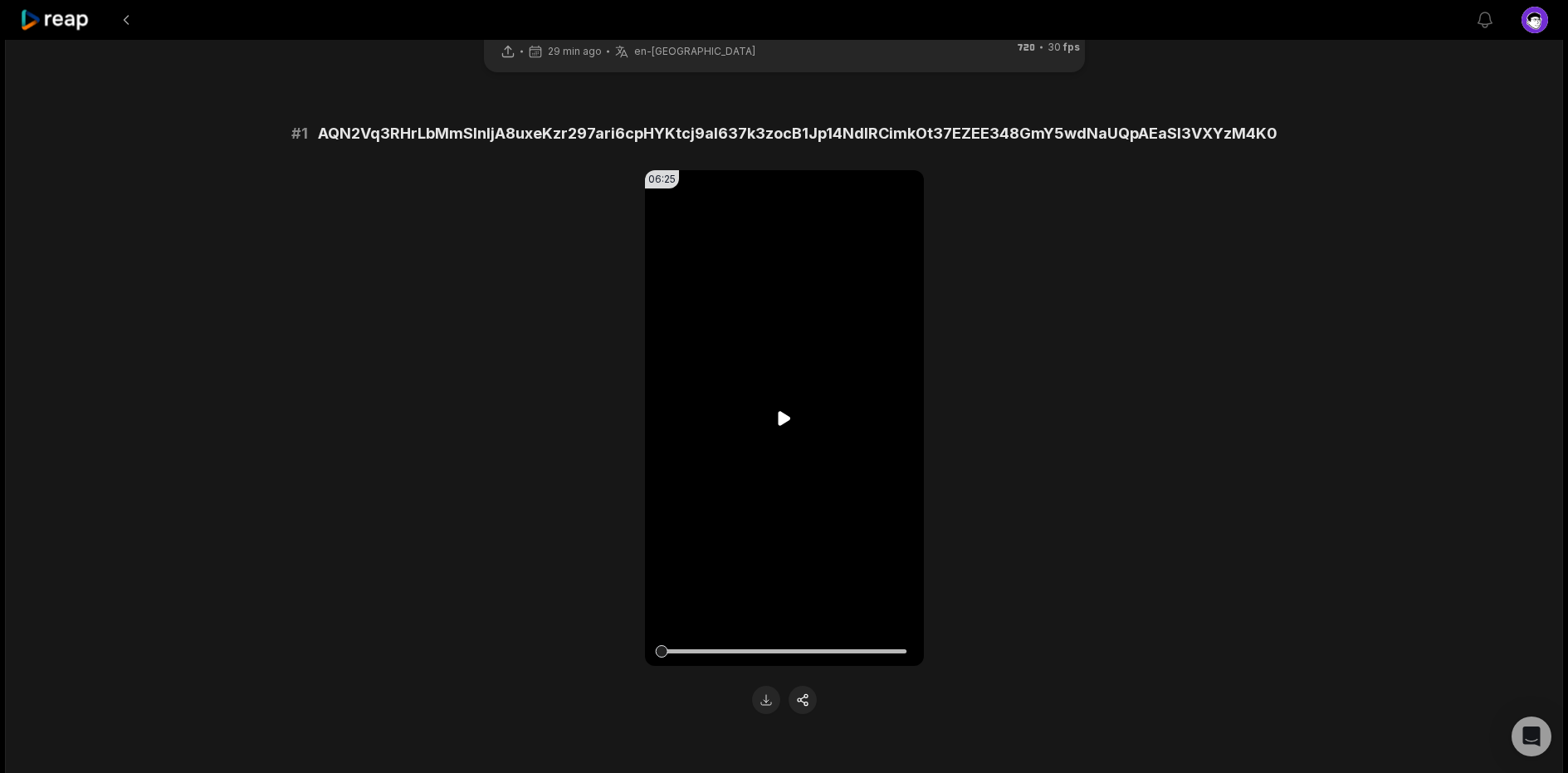
click at [822, 420] on video "Your browser does not support mp4 format." at bounding box center [784, 418] width 279 height 496
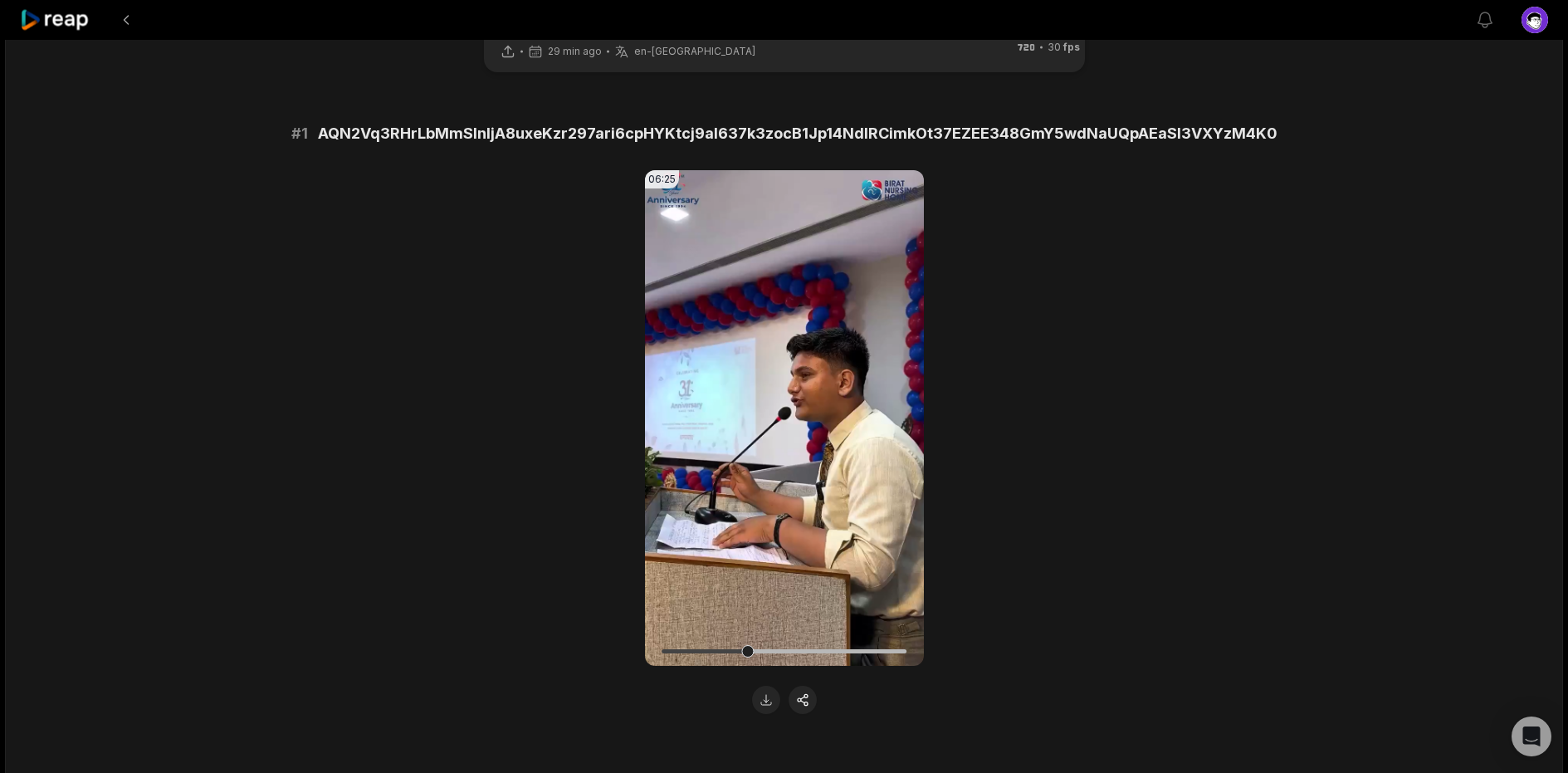
click at [996, 298] on div "06:25 Your browser does not support mp4 format." at bounding box center [784, 441] width 803 height 544
